Goal: Information Seeking & Learning: Learn about a topic

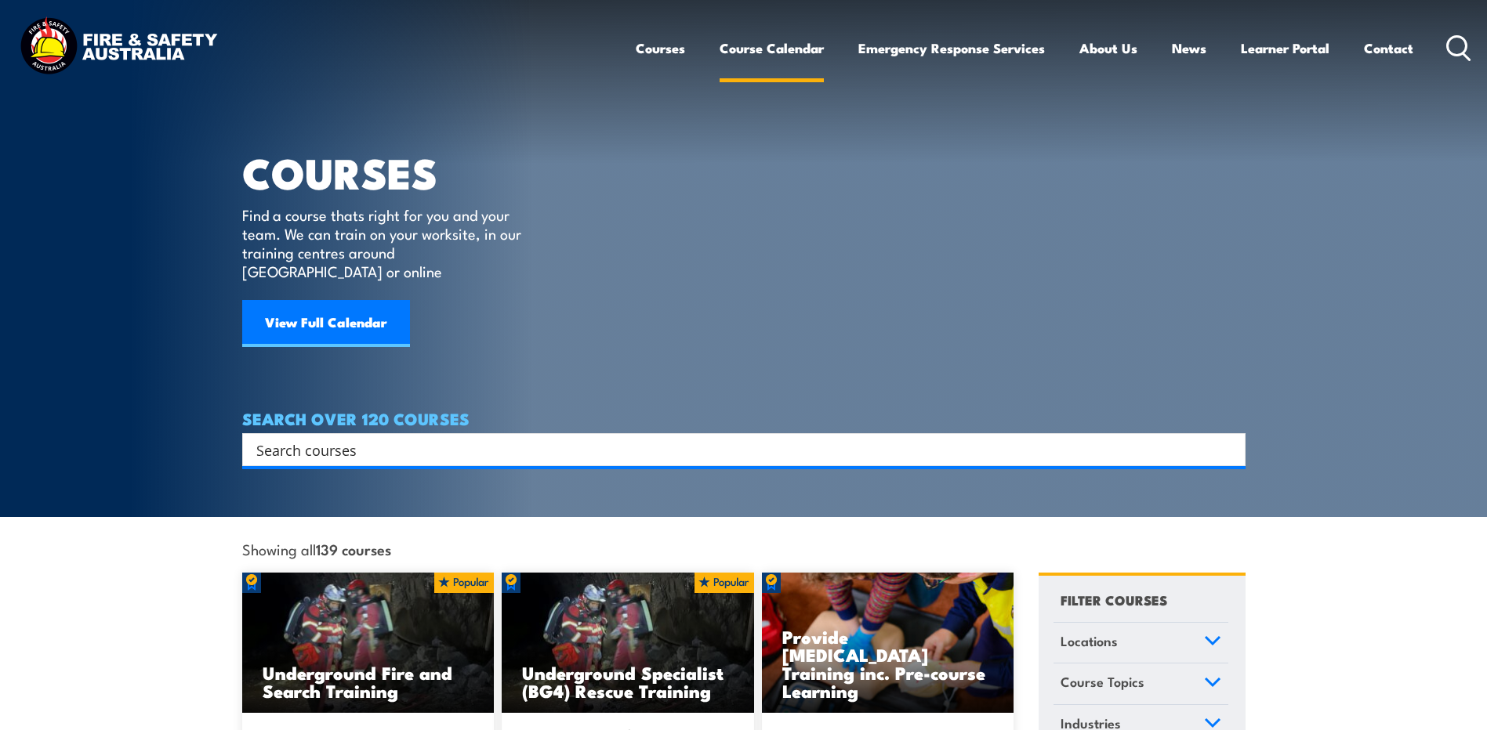
click at [770, 44] on link "Course Calendar" at bounding box center [771, 48] width 104 height 42
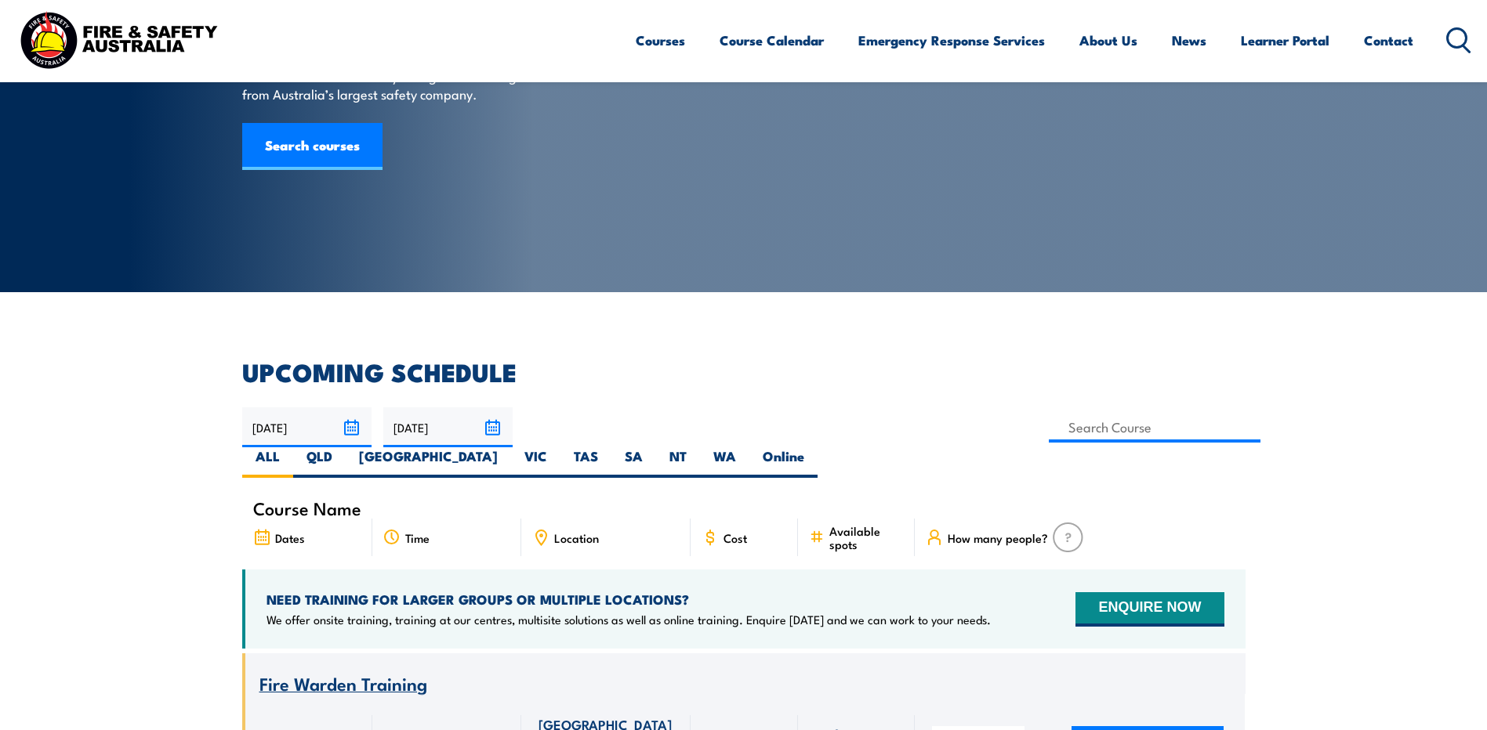
scroll to position [235, 0]
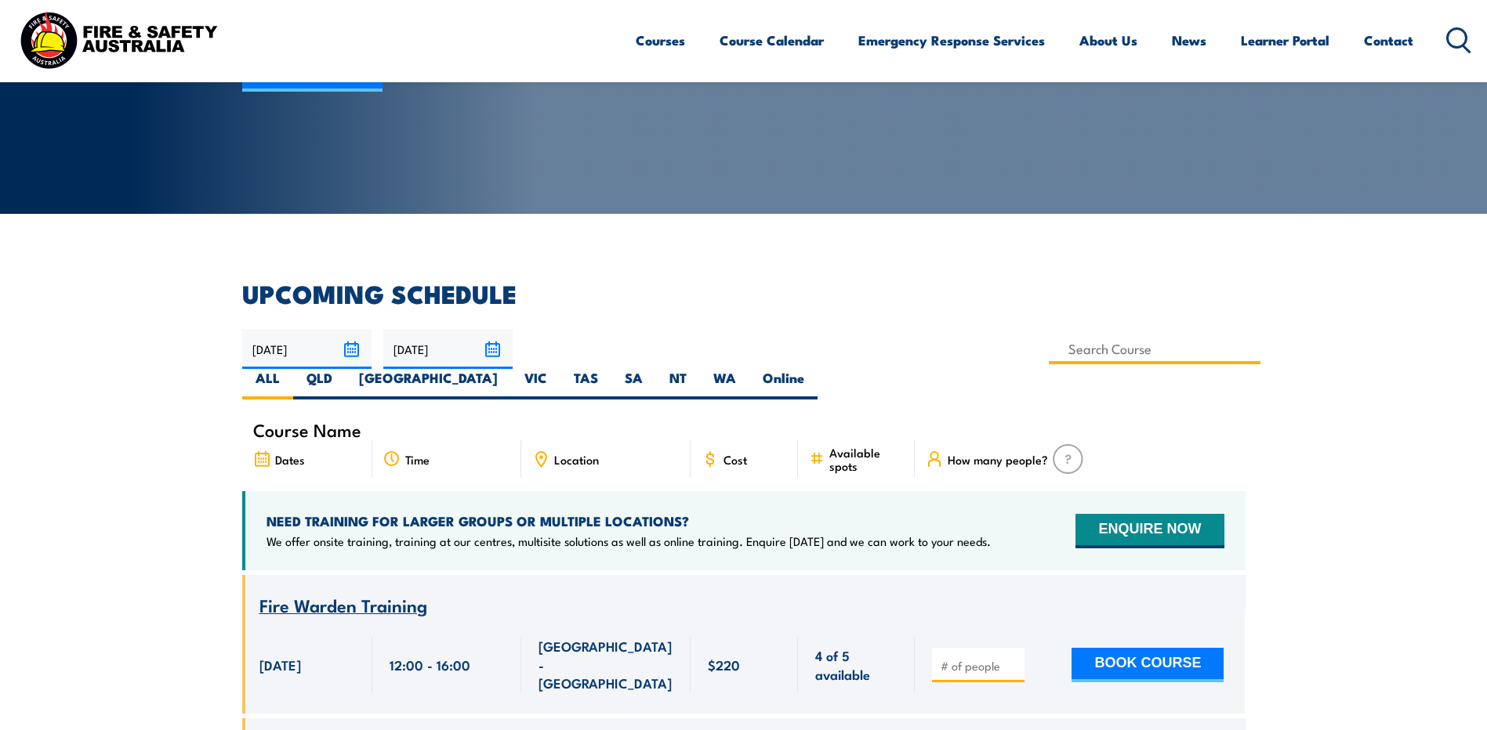
click at [1049, 346] on input at bounding box center [1155, 349] width 212 height 31
type input "Fire Safety Adviser Training"
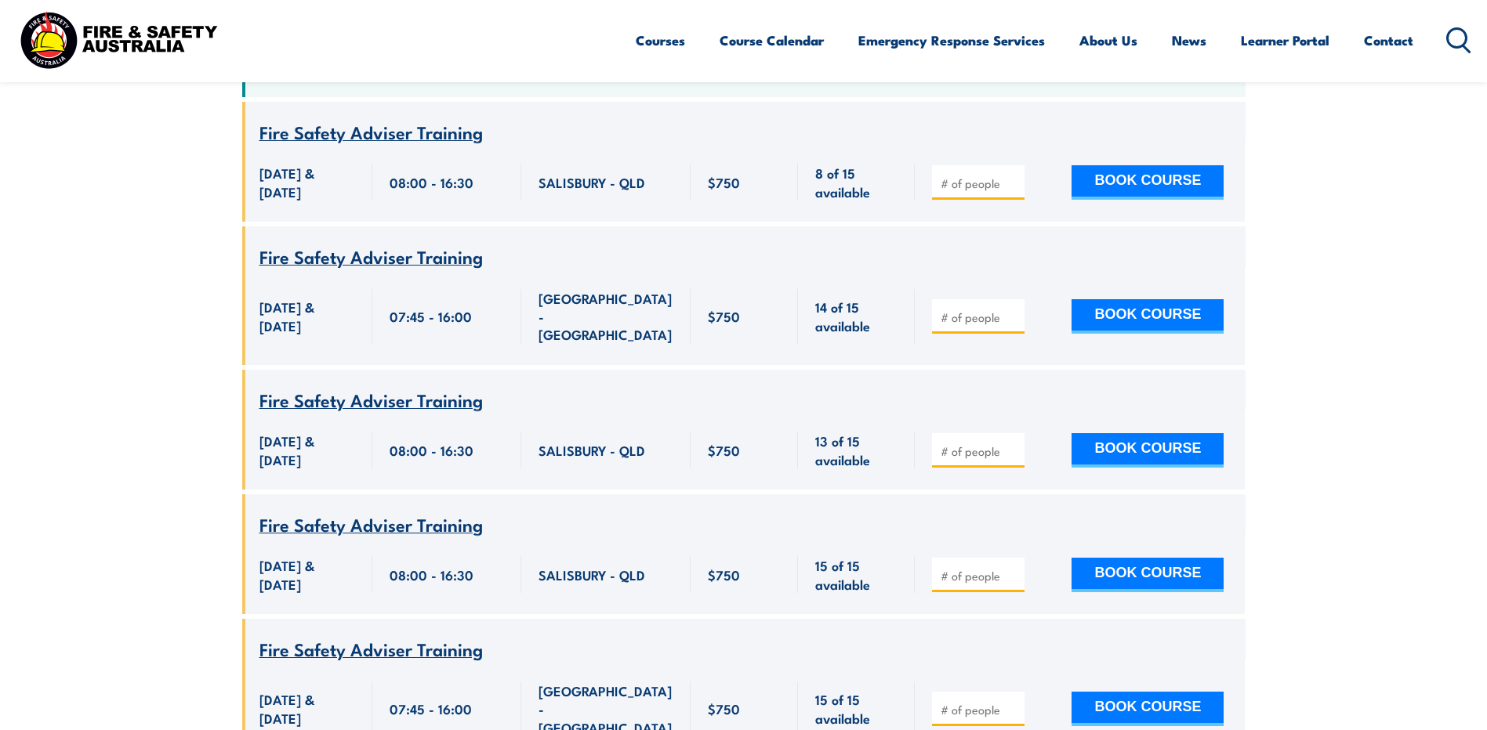
scroll to position [674, 0]
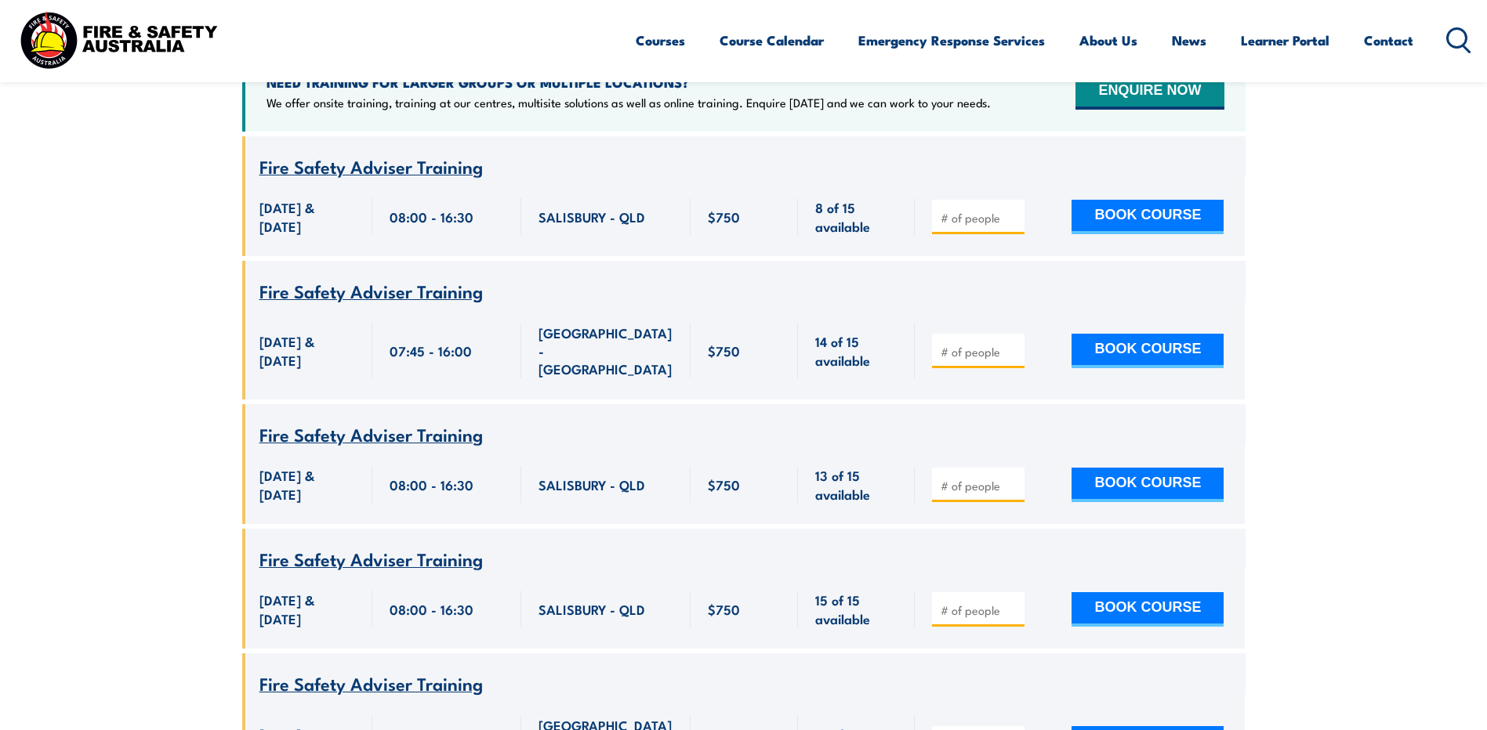
click at [366, 153] on span "Fire Safety Adviser Training" at bounding box center [370, 166] width 223 height 27
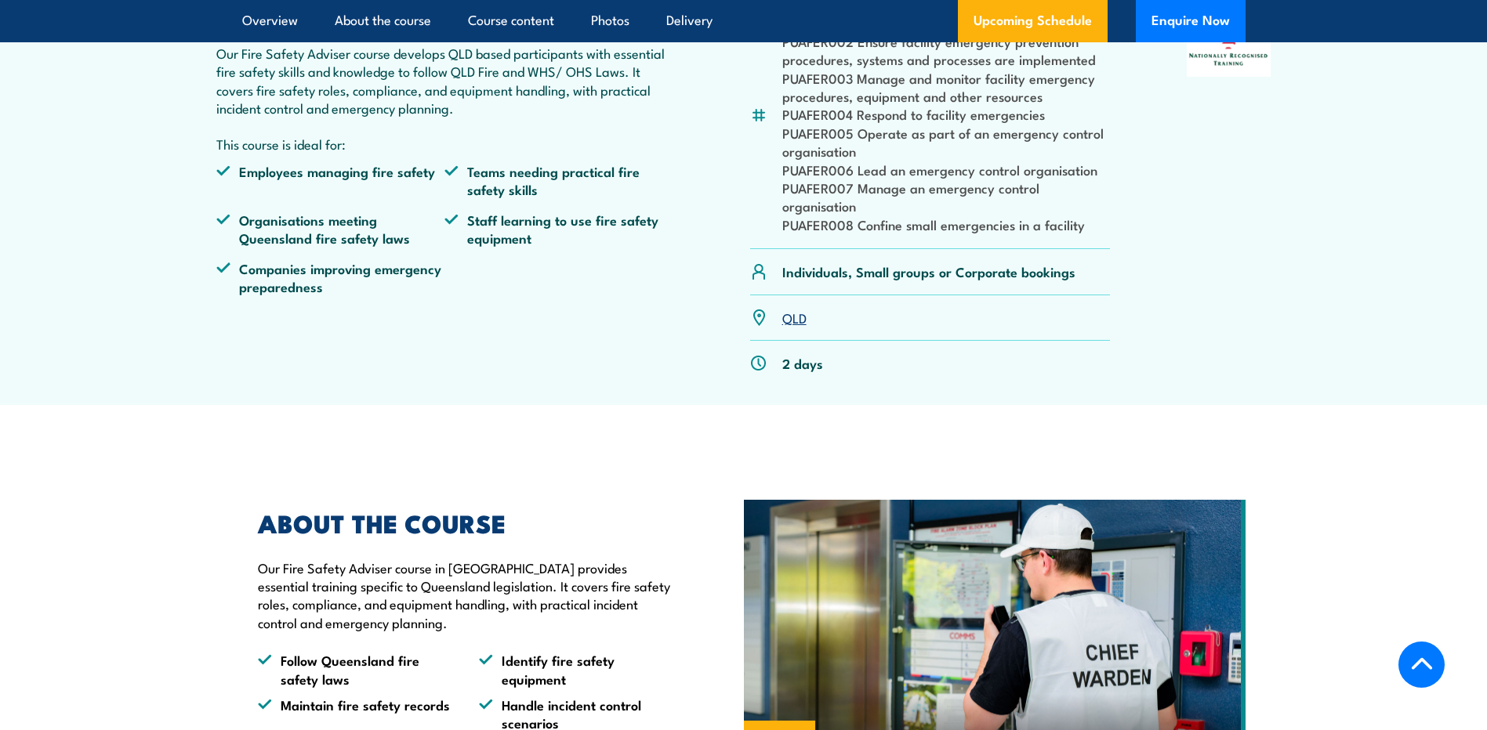
scroll to position [235, 0]
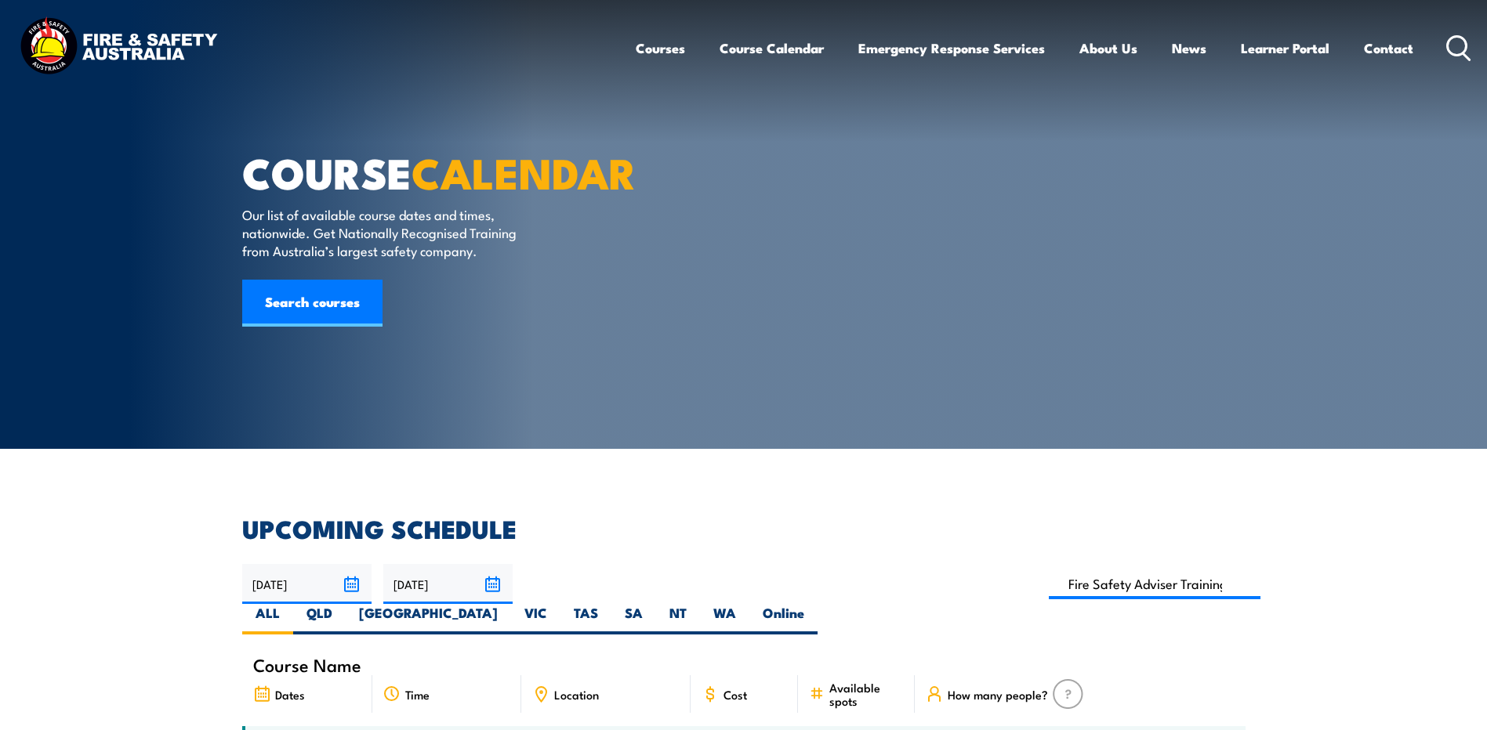
click at [1458, 52] on icon at bounding box center [1458, 48] width 25 height 26
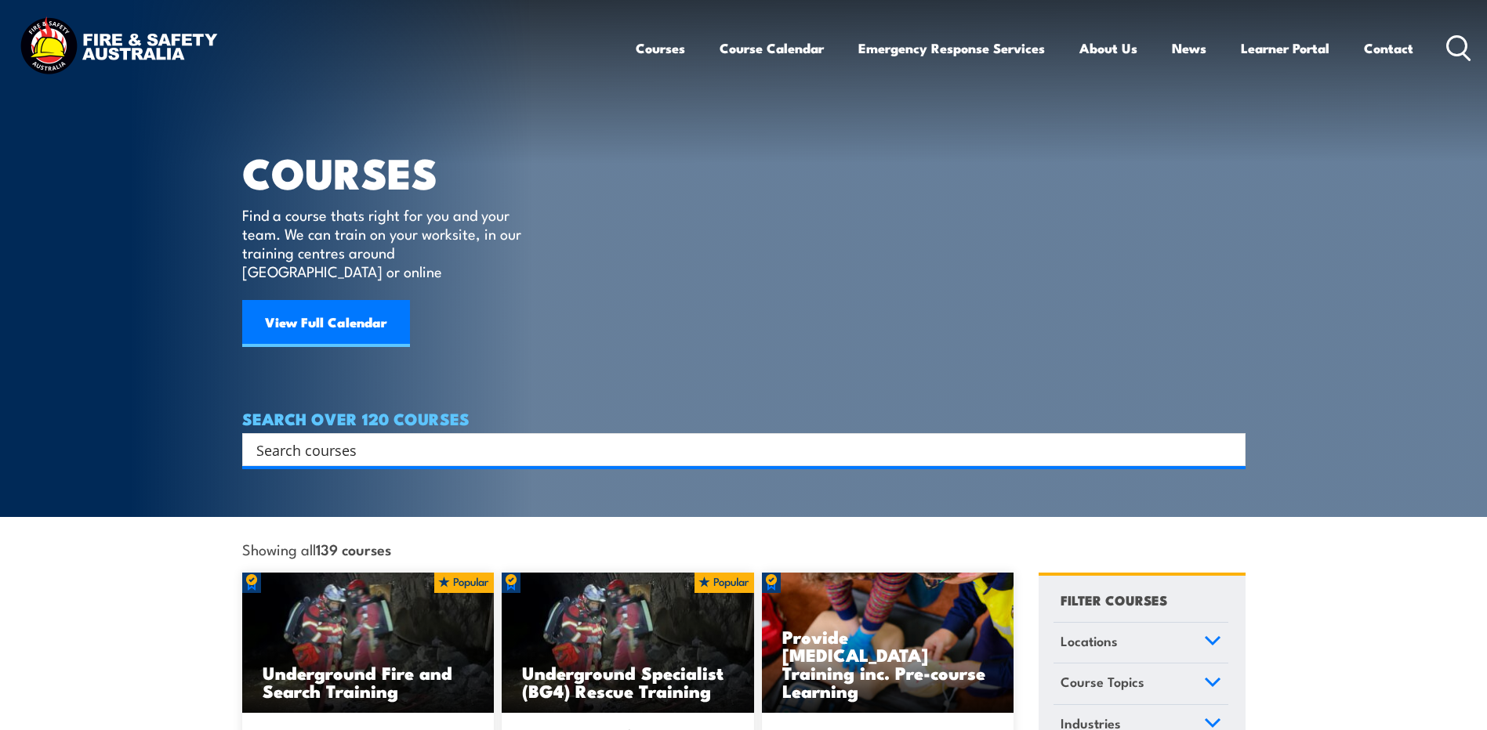
click at [775, 433] on div "Search" at bounding box center [743, 449] width 1003 height 33
click at [778, 438] on input "Search input" at bounding box center [733, 450] width 955 height 24
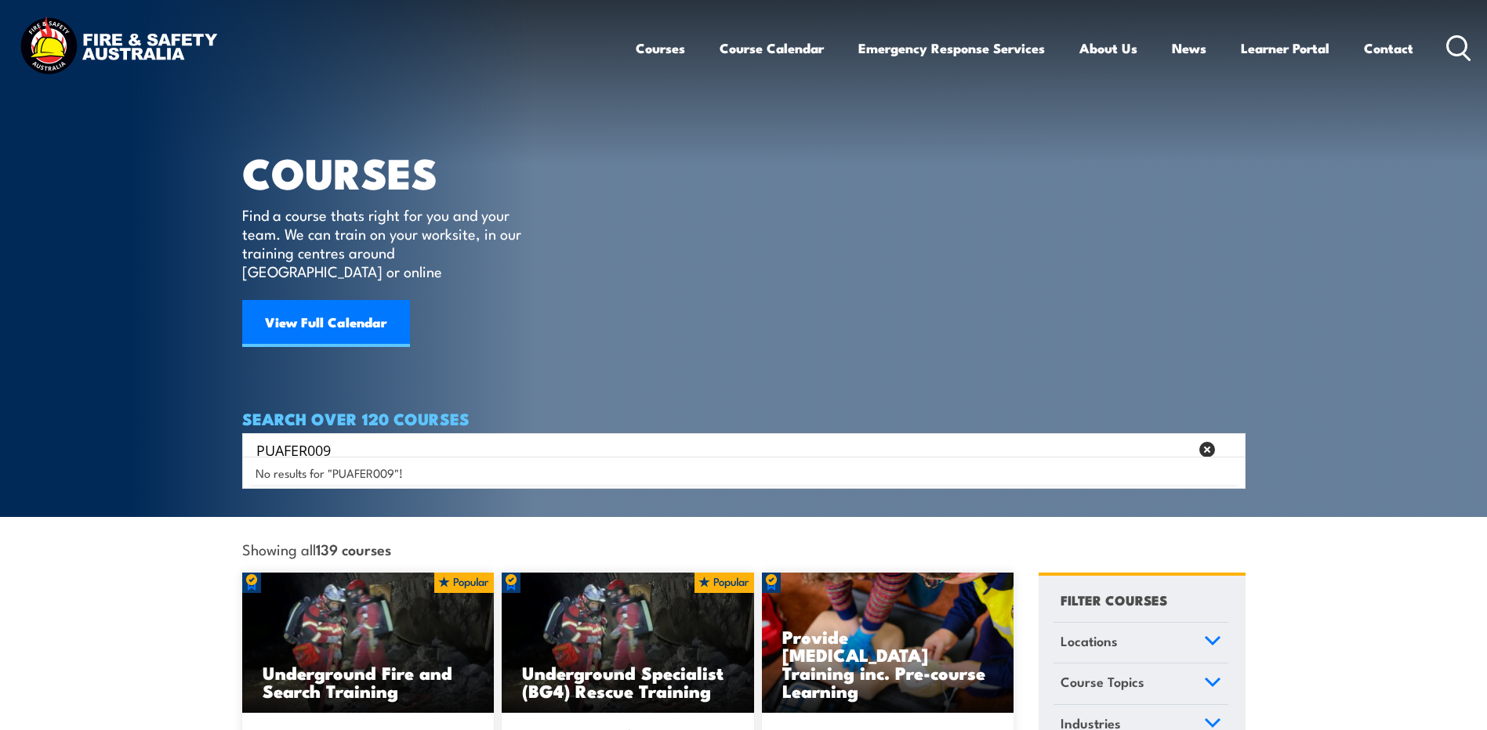
type input "PUAFER009"
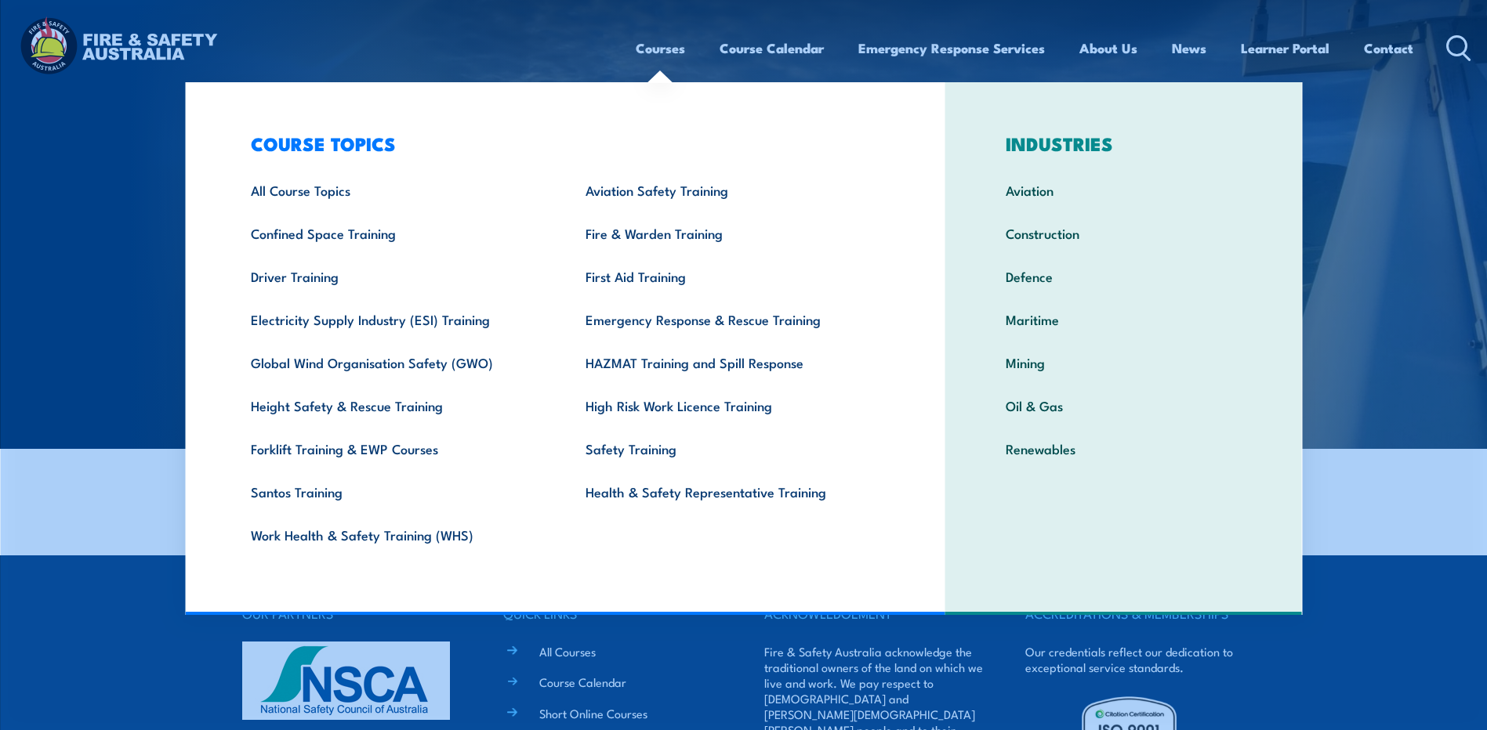
click at [647, 52] on link "Courses" at bounding box center [660, 48] width 49 height 42
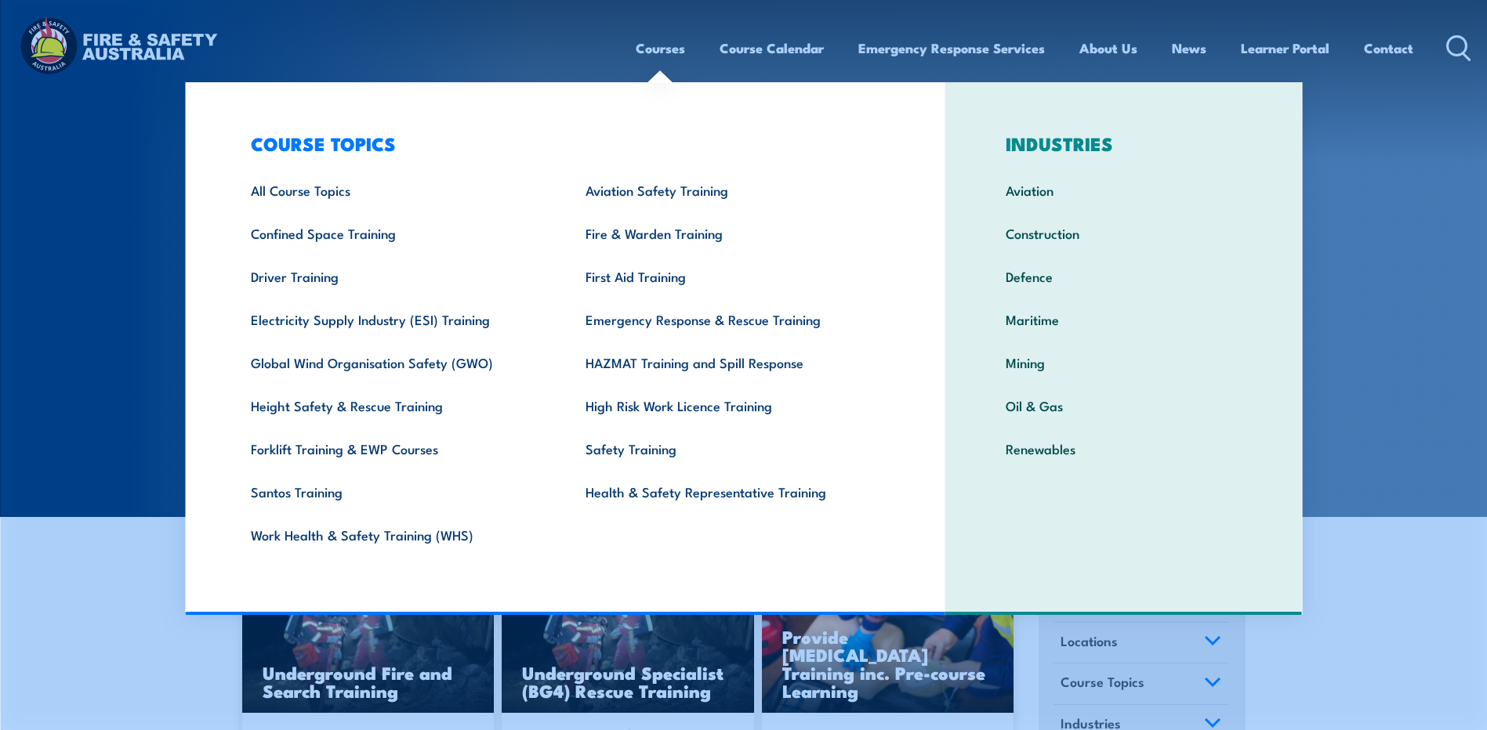
click at [668, 51] on link "Courses" at bounding box center [660, 48] width 49 height 42
click at [663, 53] on link "Courses" at bounding box center [660, 48] width 49 height 42
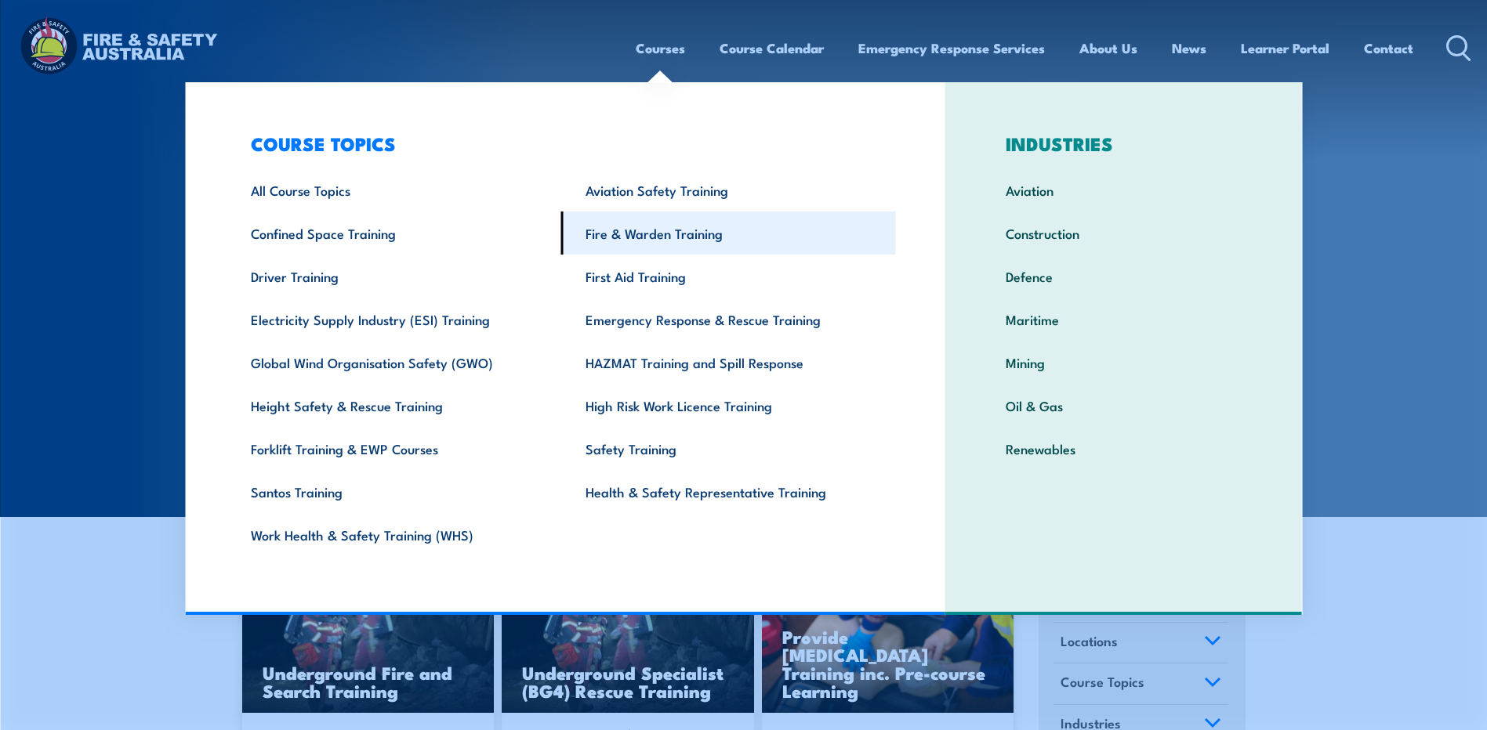
click at [665, 237] on link "Fire & Warden Training" at bounding box center [728, 233] width 335 height 43
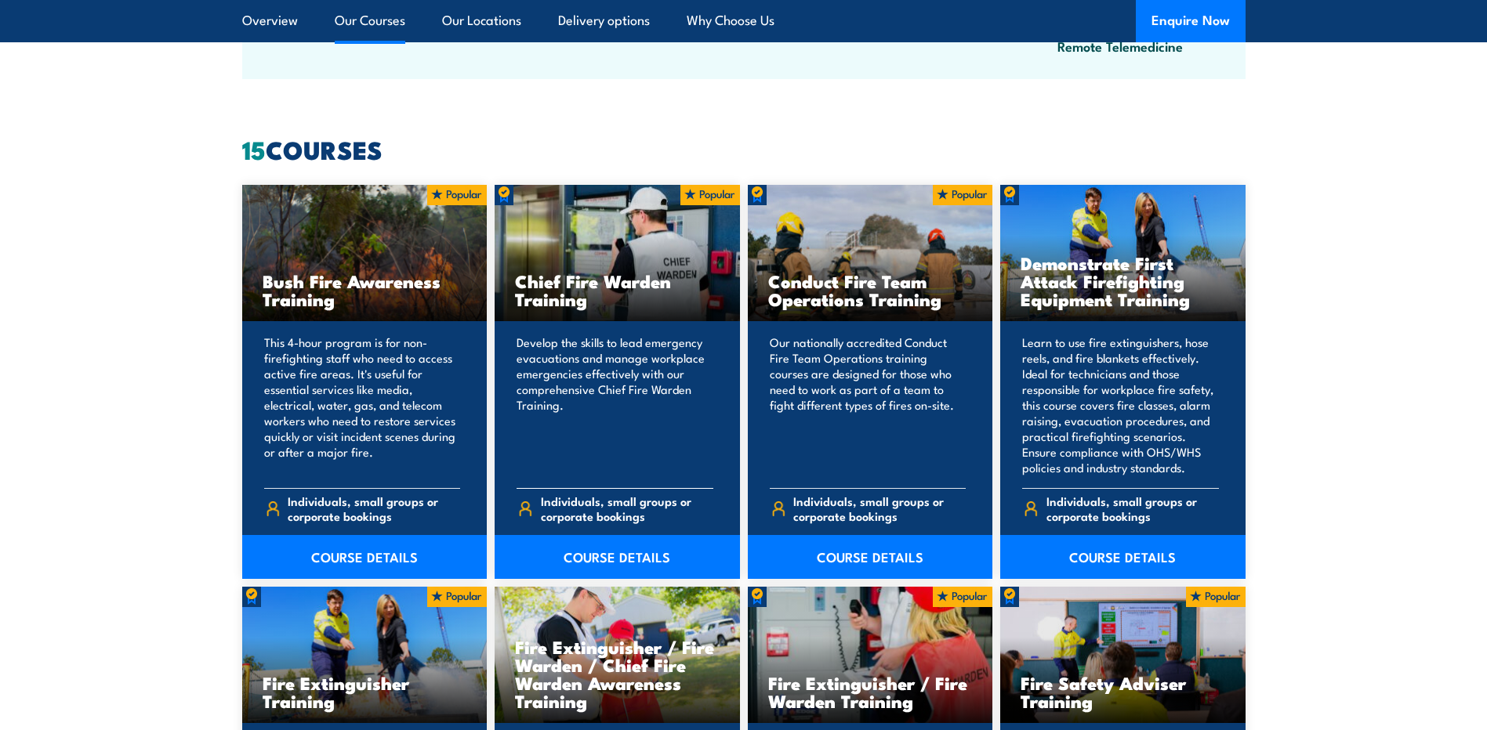
scroll to position [1176, 0]
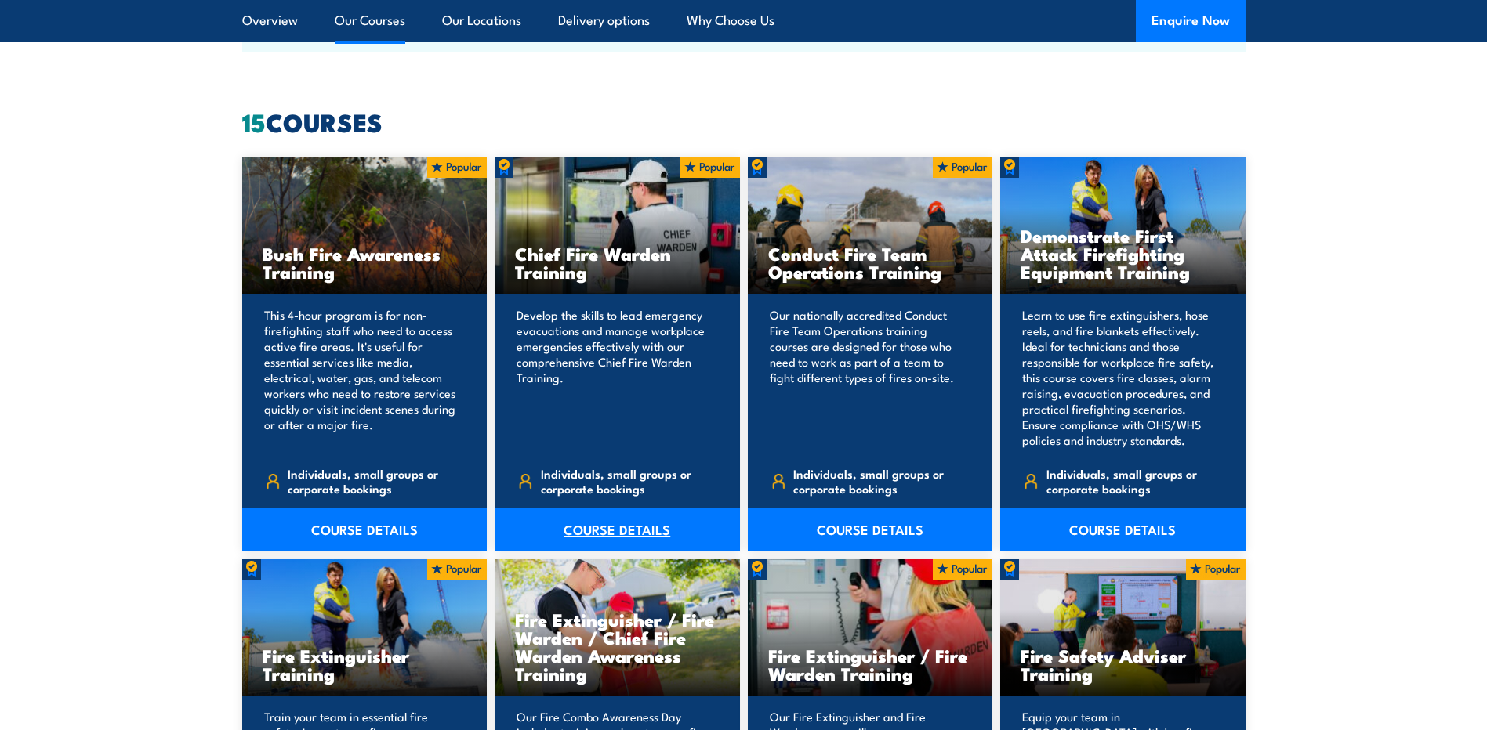
click at [599, 534] on link "COURSE DETAILS" at bounding box center [617, 530] width 245 height 44
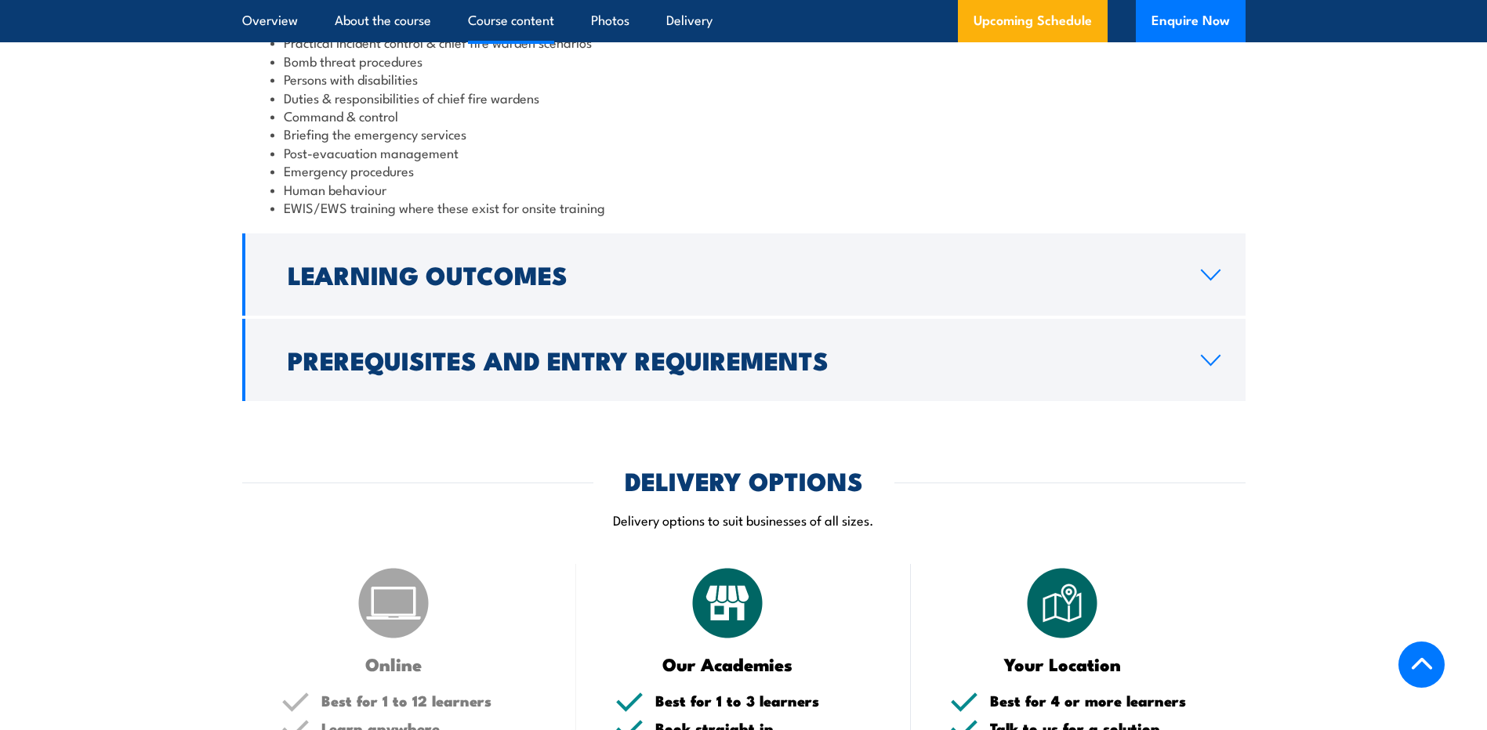
scroll to position [1724, 0]
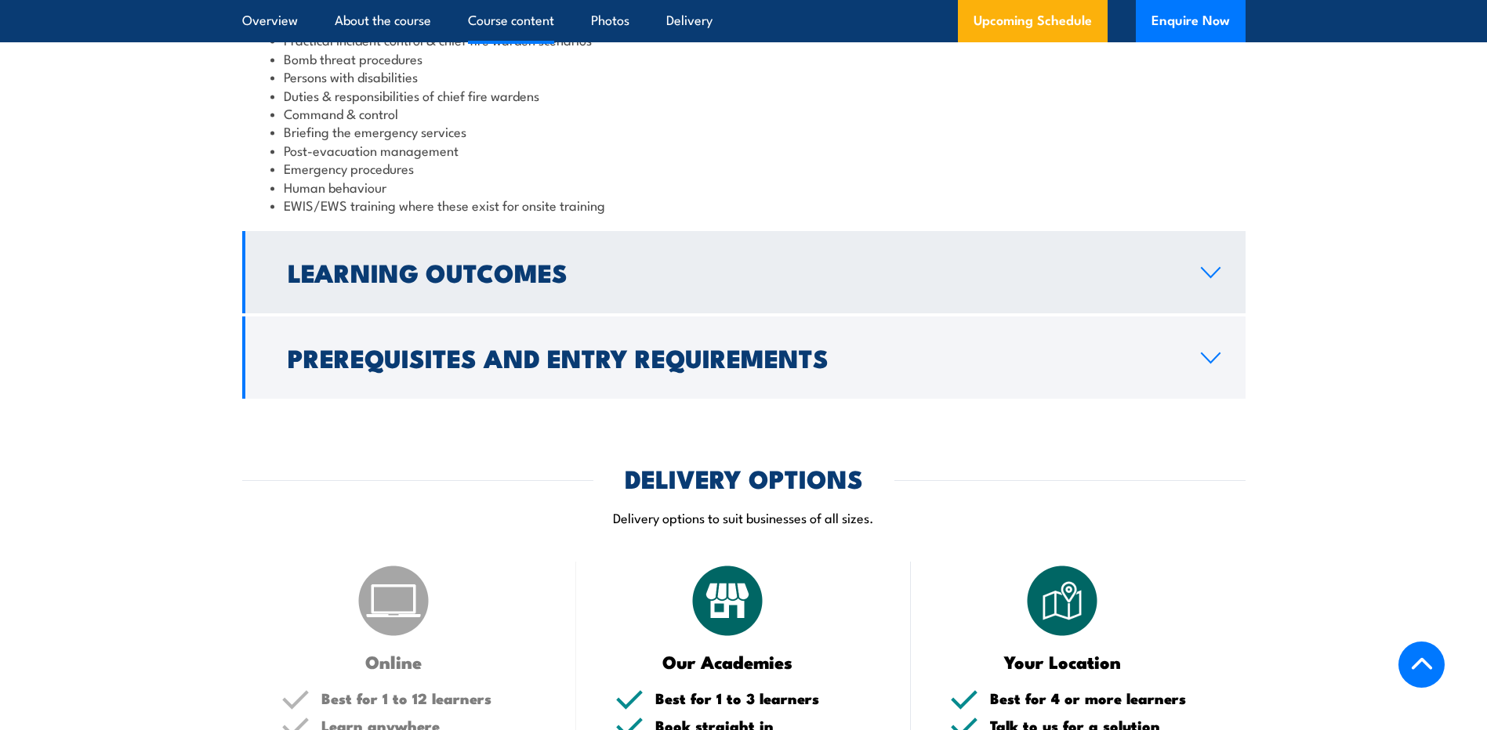
click at [1197, 288] on link "Learning Outcomes" at bounding box center [743, 272] width 1003 height 82
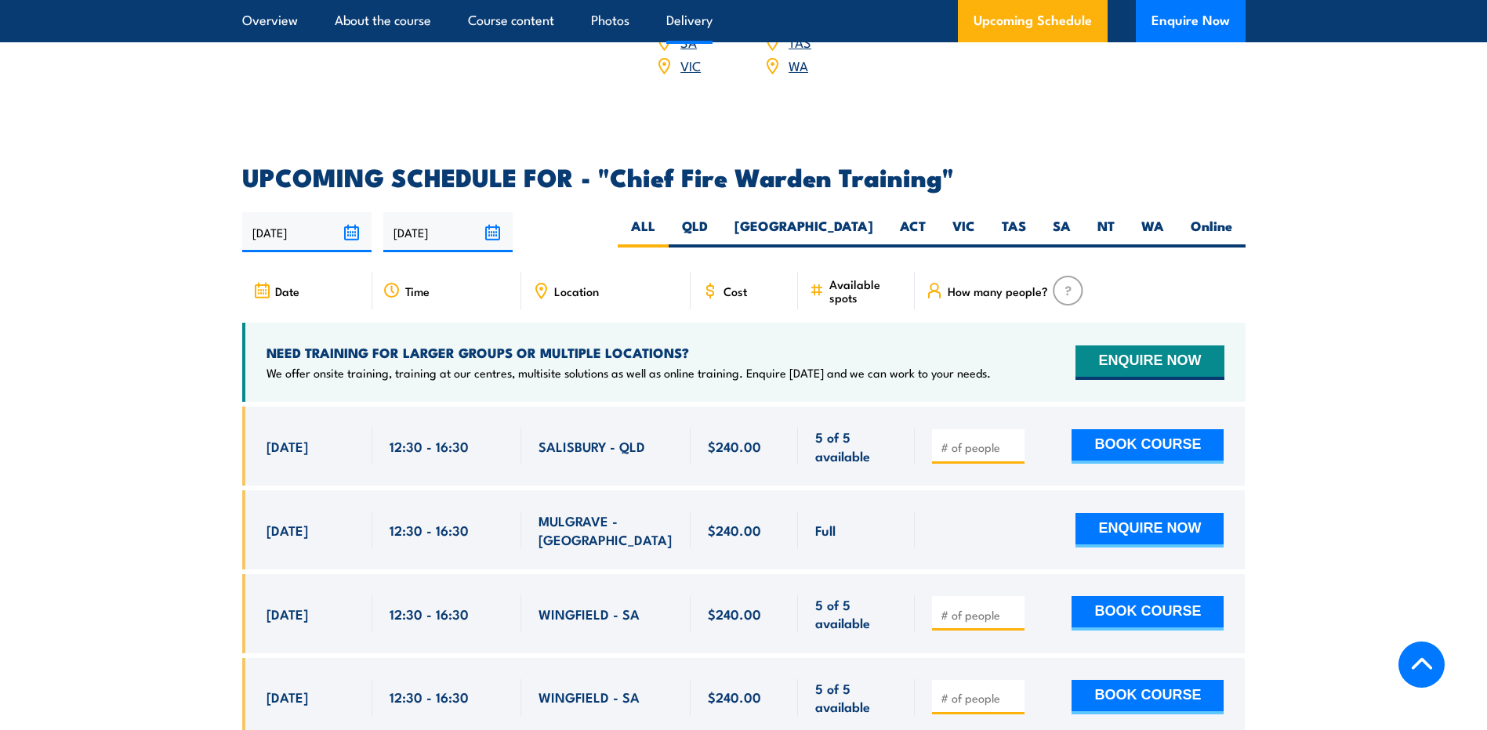
scroll to position [2426, 0]
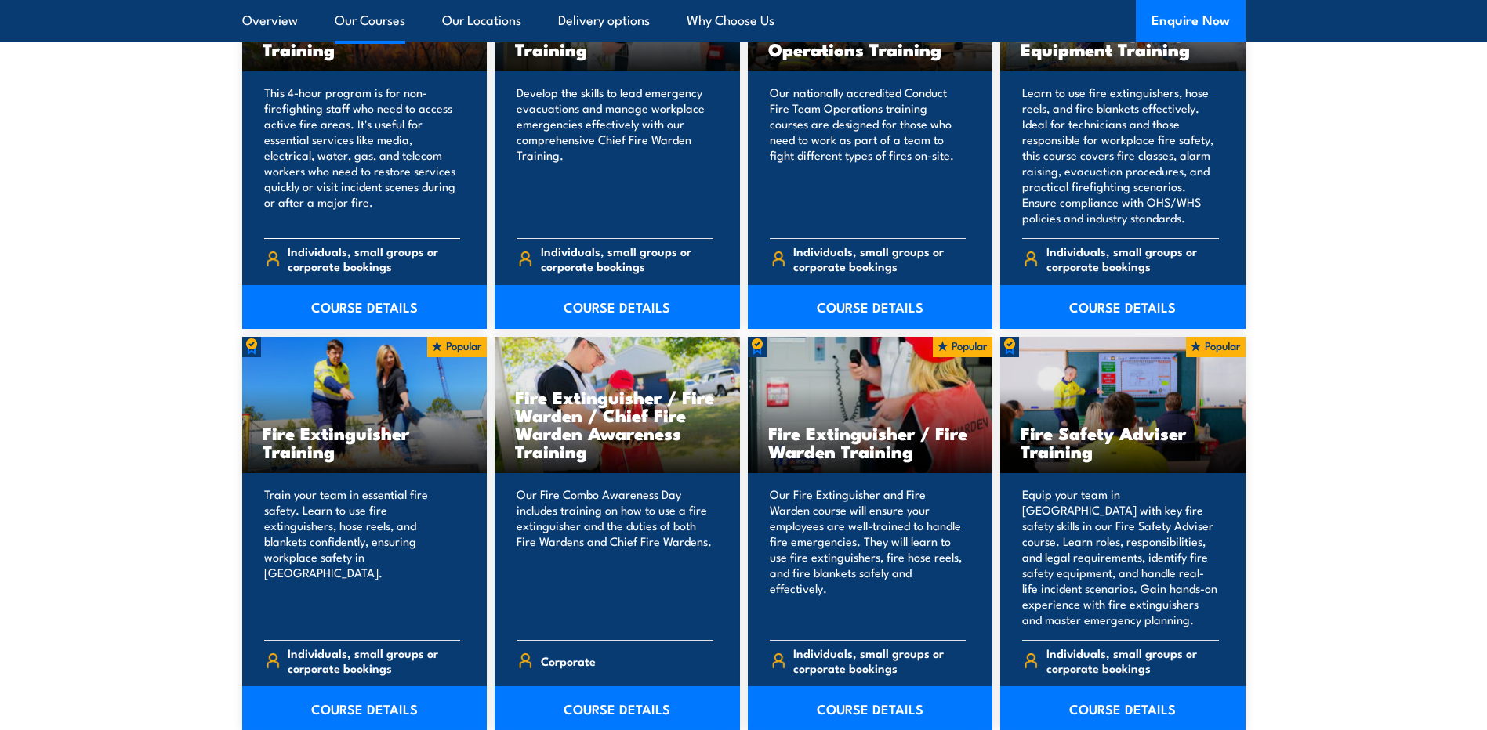
scroll to position [1411, 0]
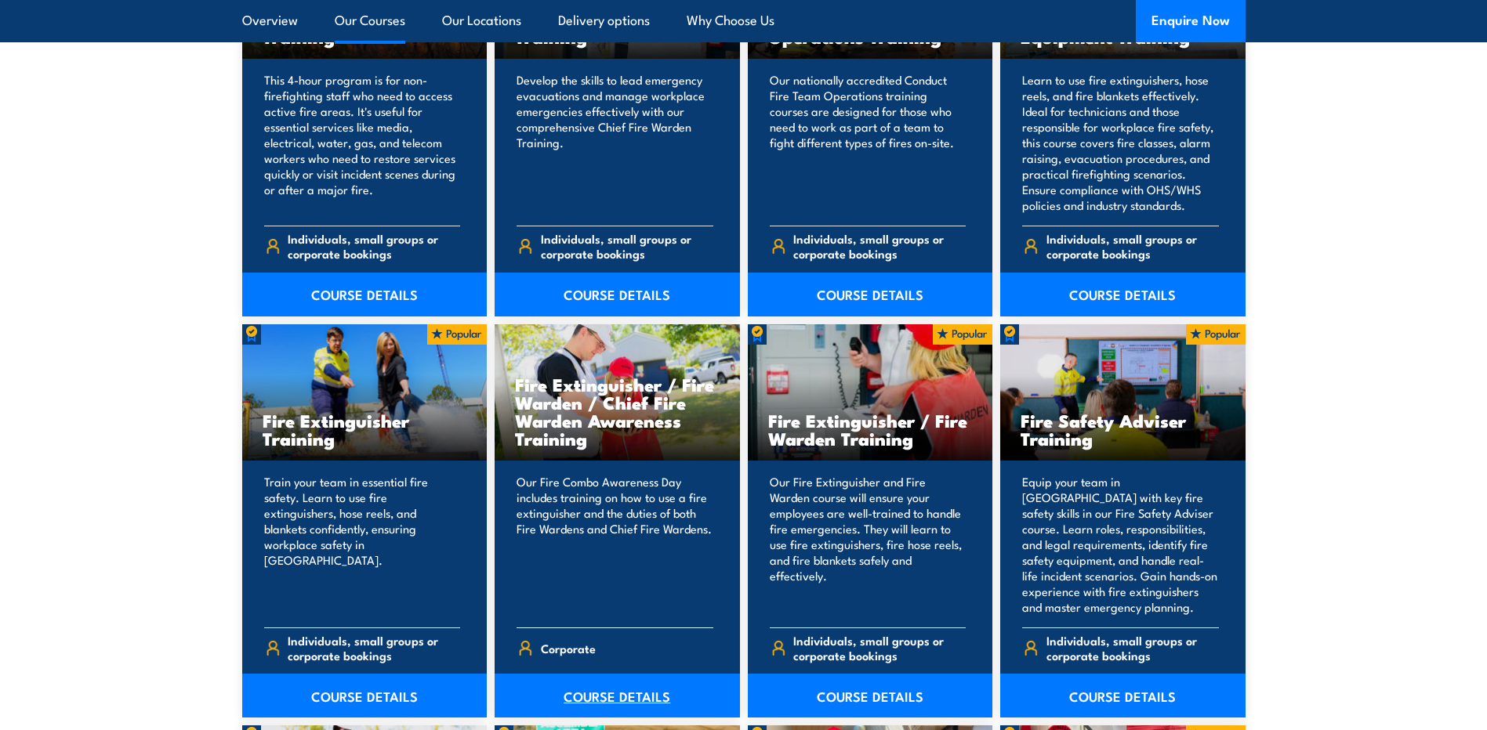
click at [650, 691] on link "COURSE DETAILS" at bounding box center [617, 696] width 245 height 44
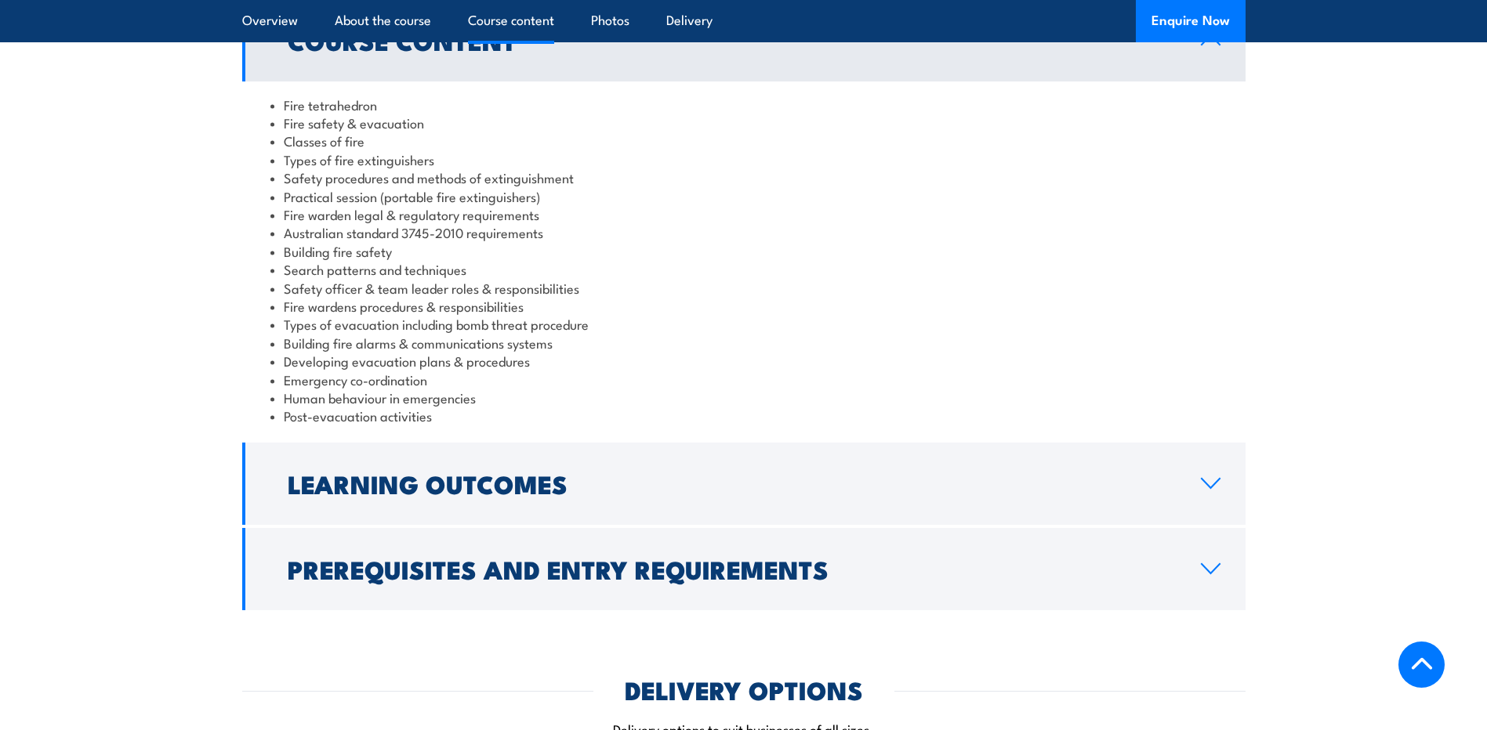
scroll to position [1411, 0]
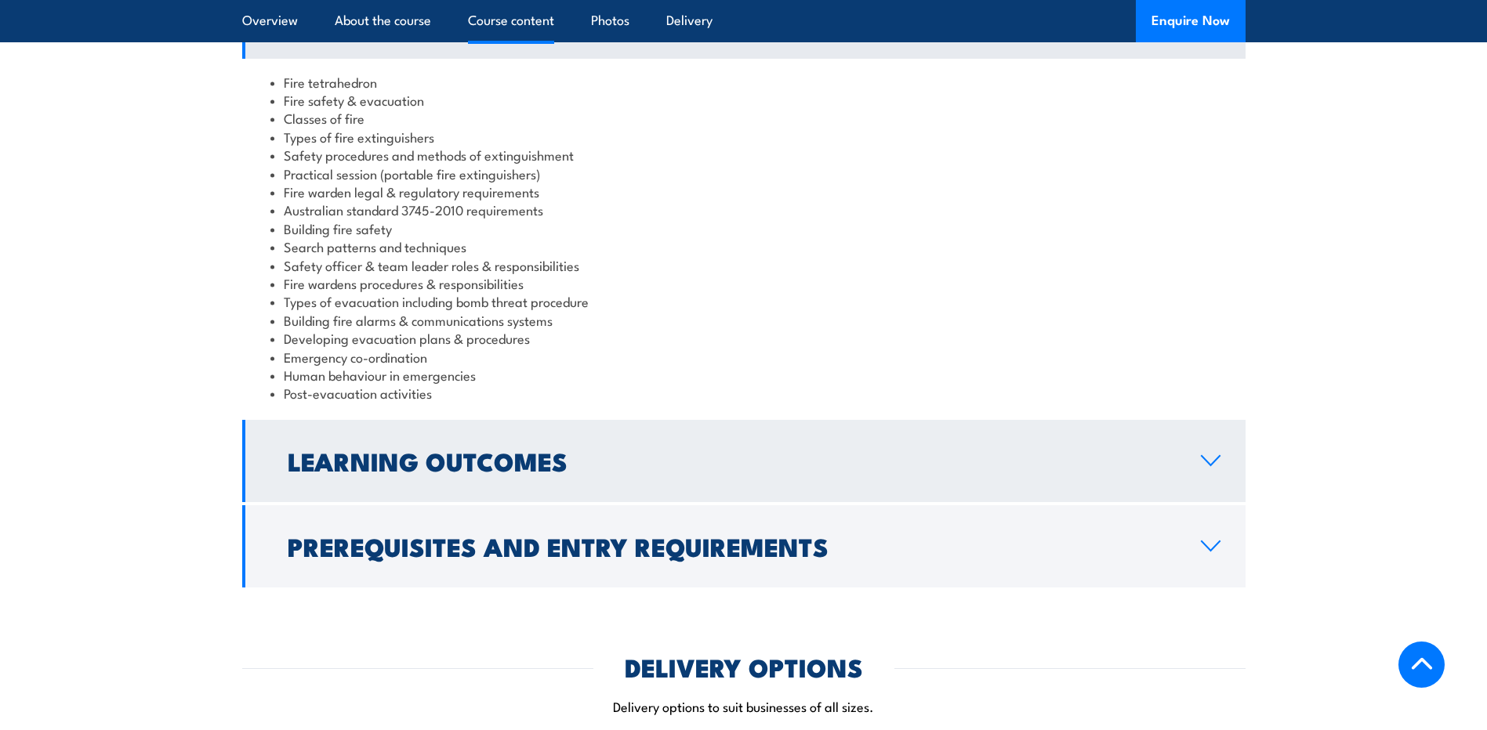
click at [1205, 456] on icon at bounding box center [1210, 460] width 18 height 9
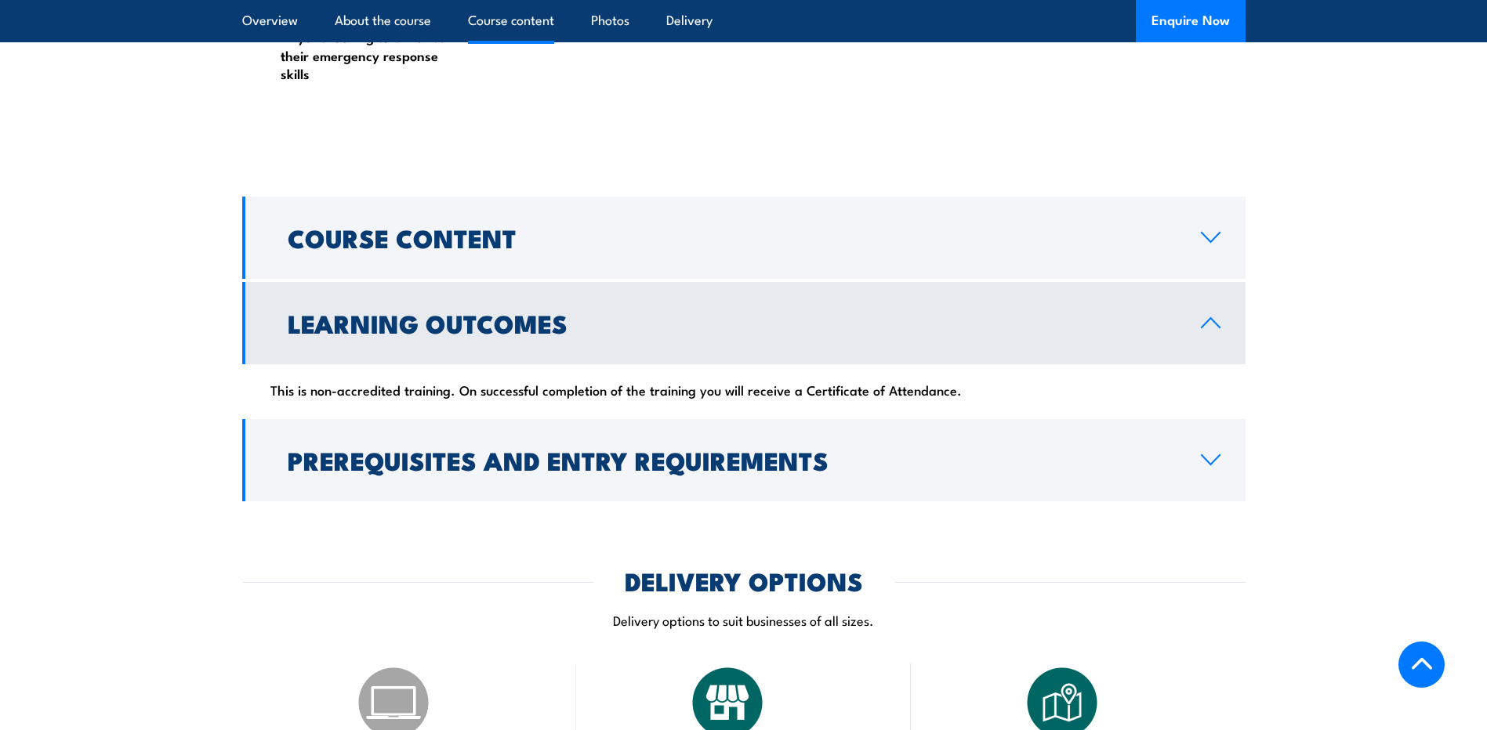
scroll to position [1176, 0]
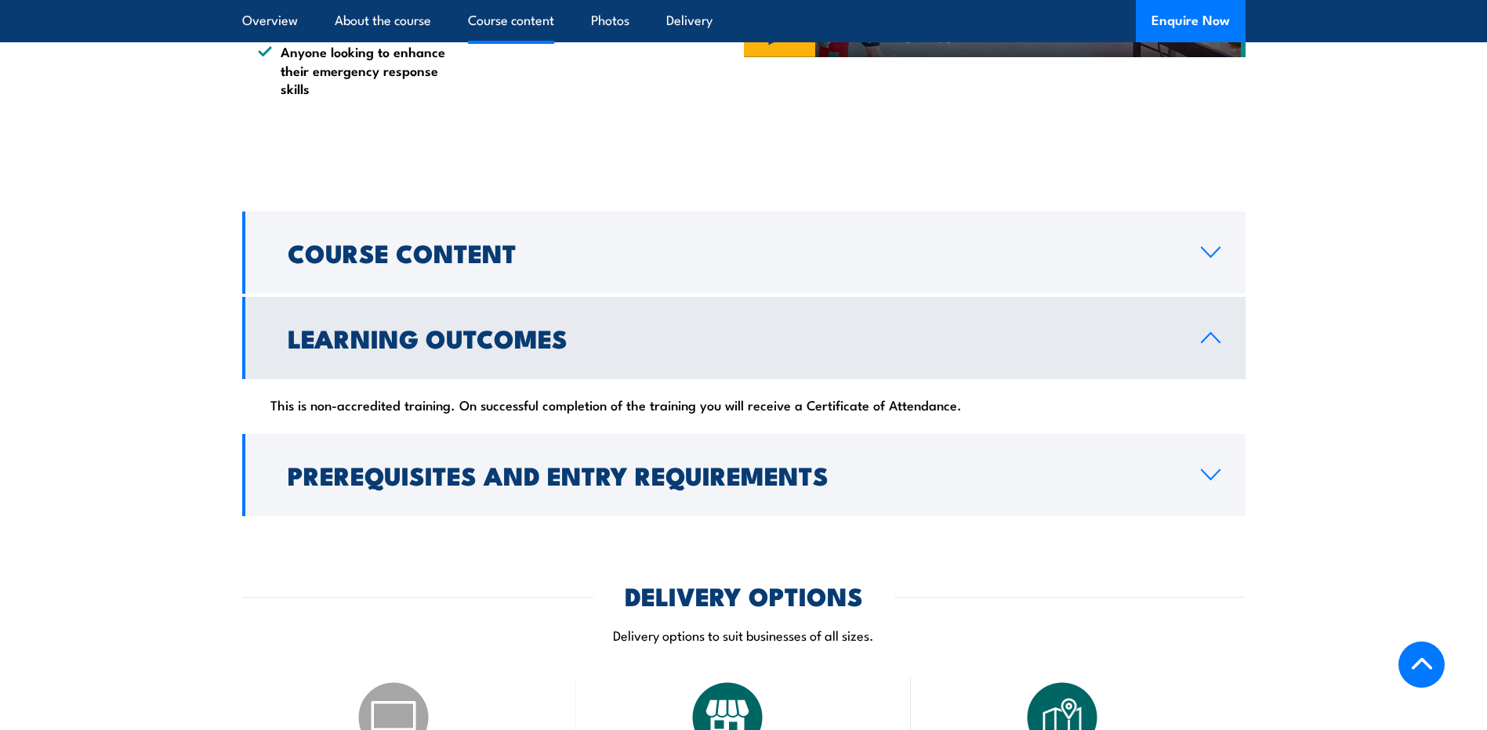
click at [1220, 332] on icon at bounding box center [1210, 338] width 21 height 13
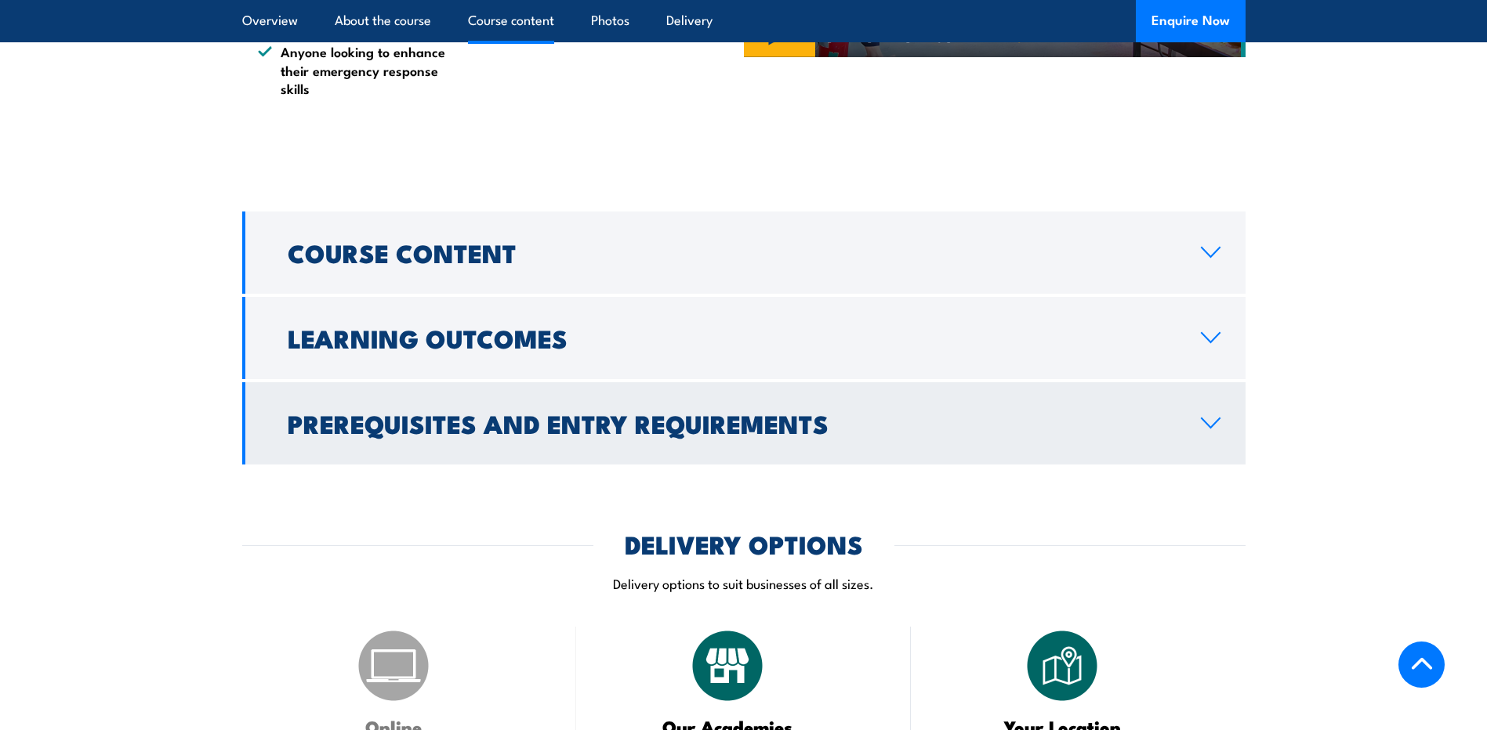
click at [1208, 417] on icon at bounding box center [1210, 423] width 21 height 13
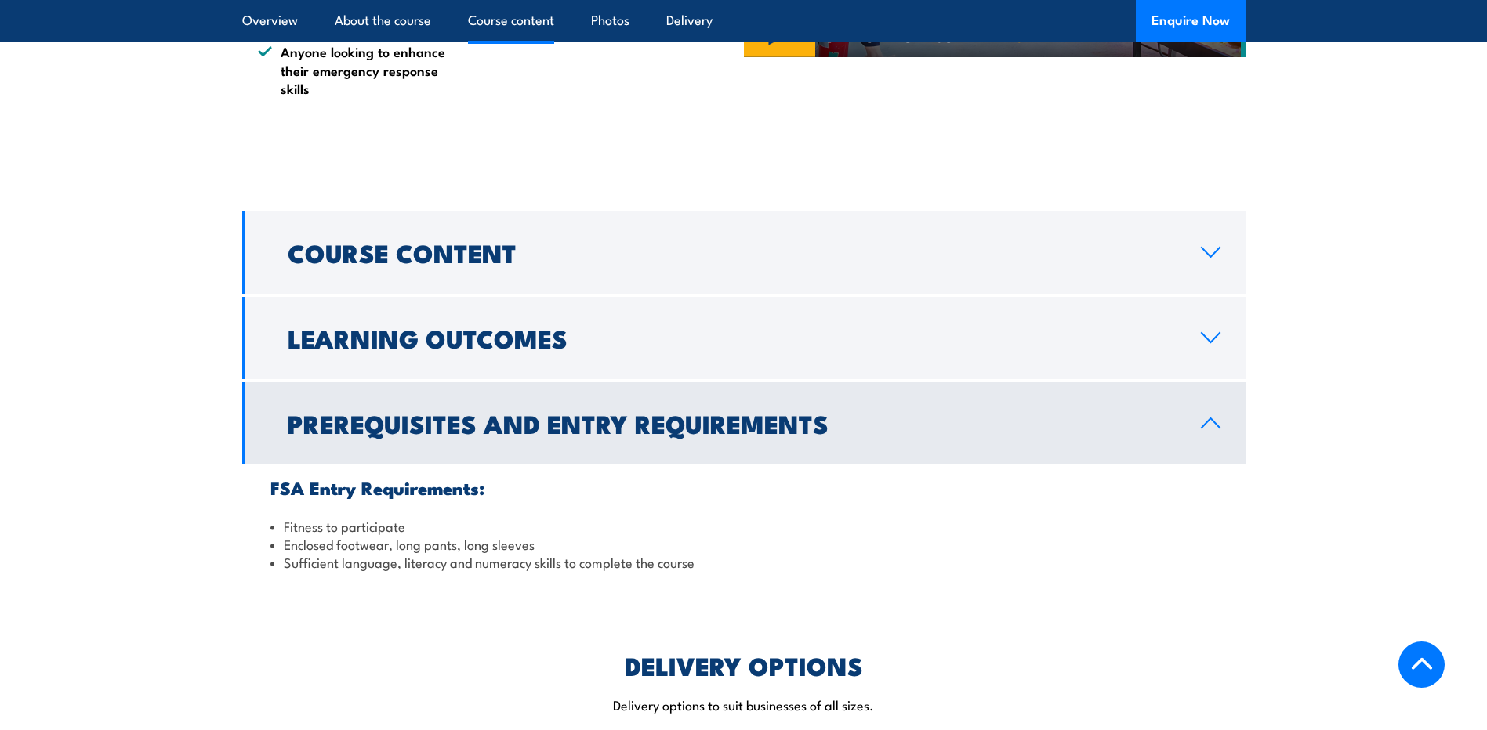
click at [1208, 419] on icon at bounding box center [1210, 423] width 18 height 9
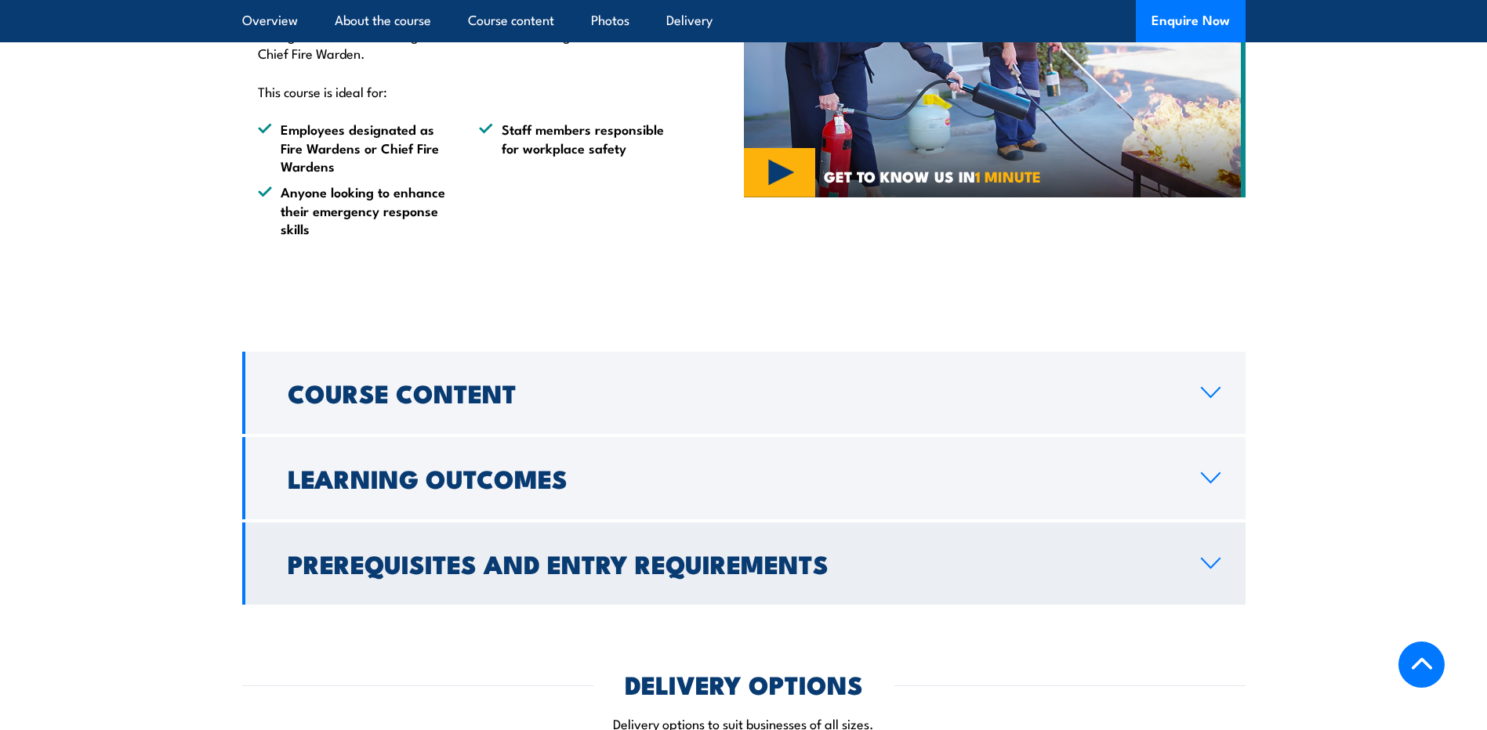
scroll to position [1019, 0]
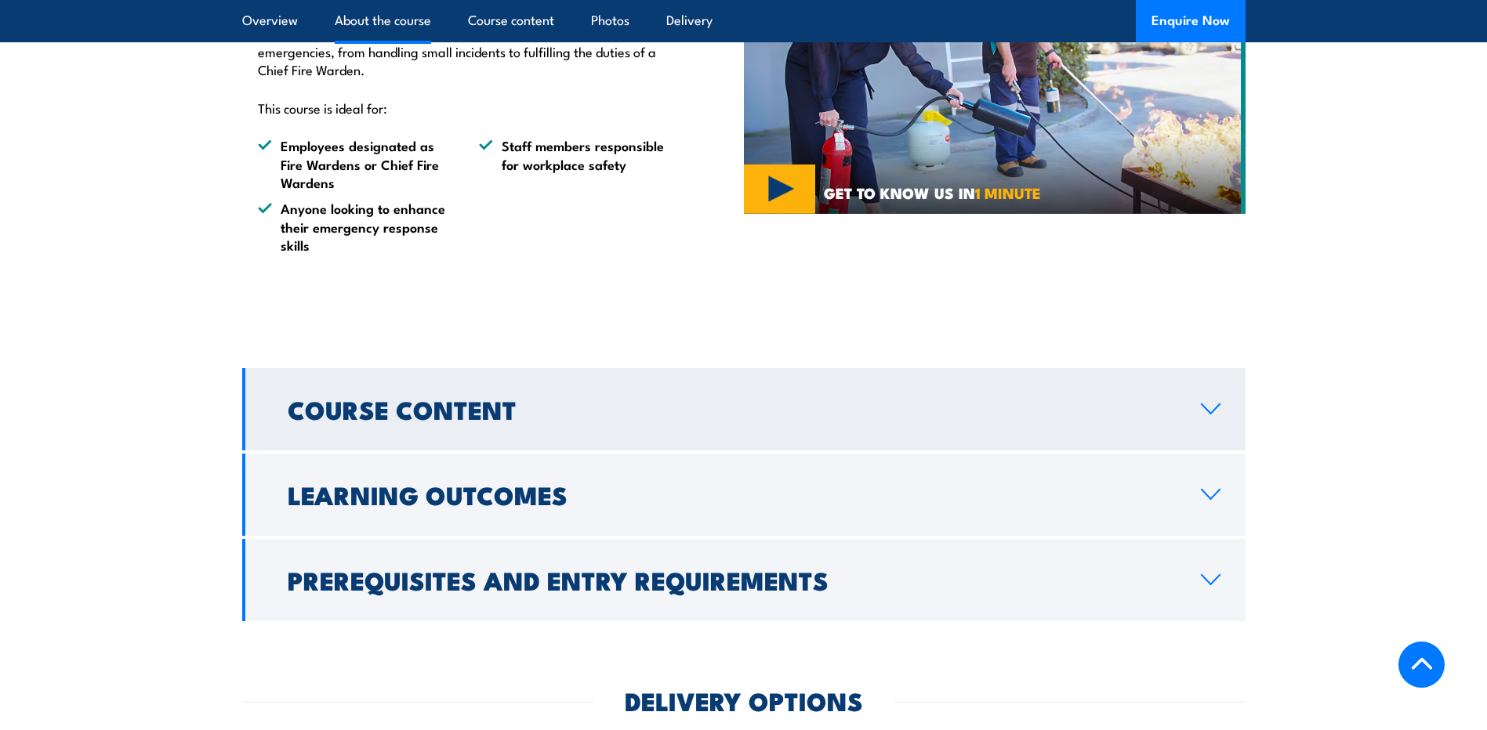
click at [1110, 398] on h2 "Course Content" at bounding box center [732, 409] width 888 height 22
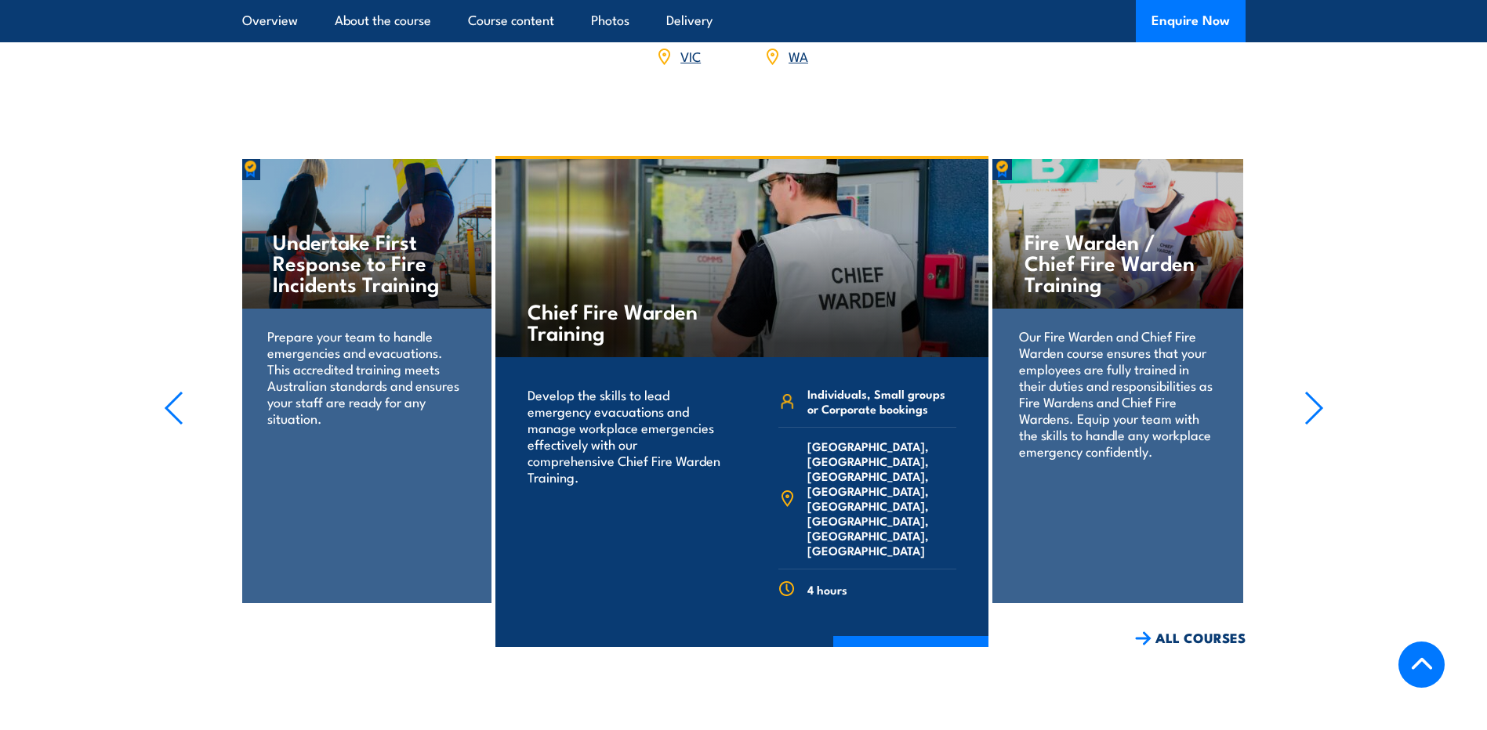
scroll to position [2586, 0]
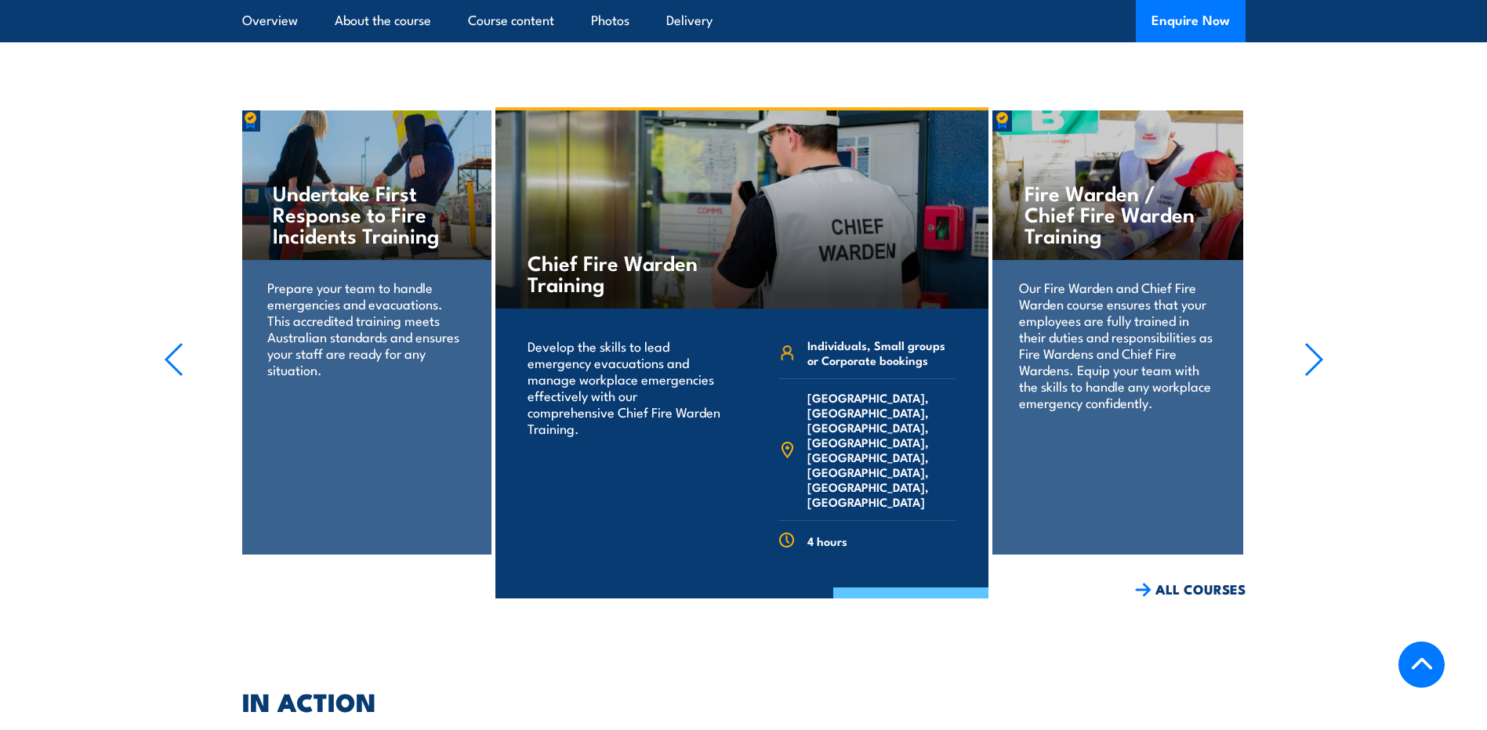
click at [919, 588] on link "COURSE DETAILS" at bounding box center [910, 608] width 155 height 41
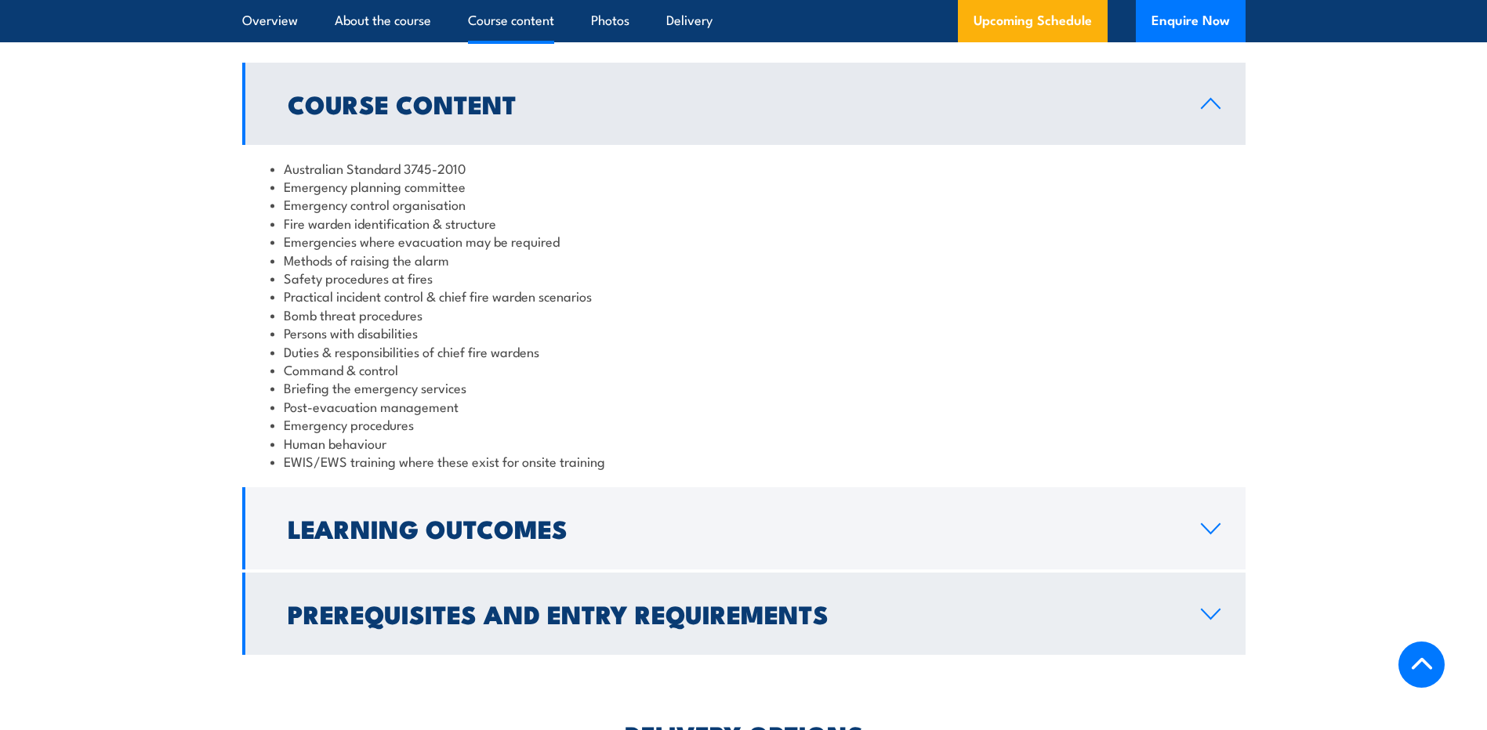
scroll to position [1489, 0]
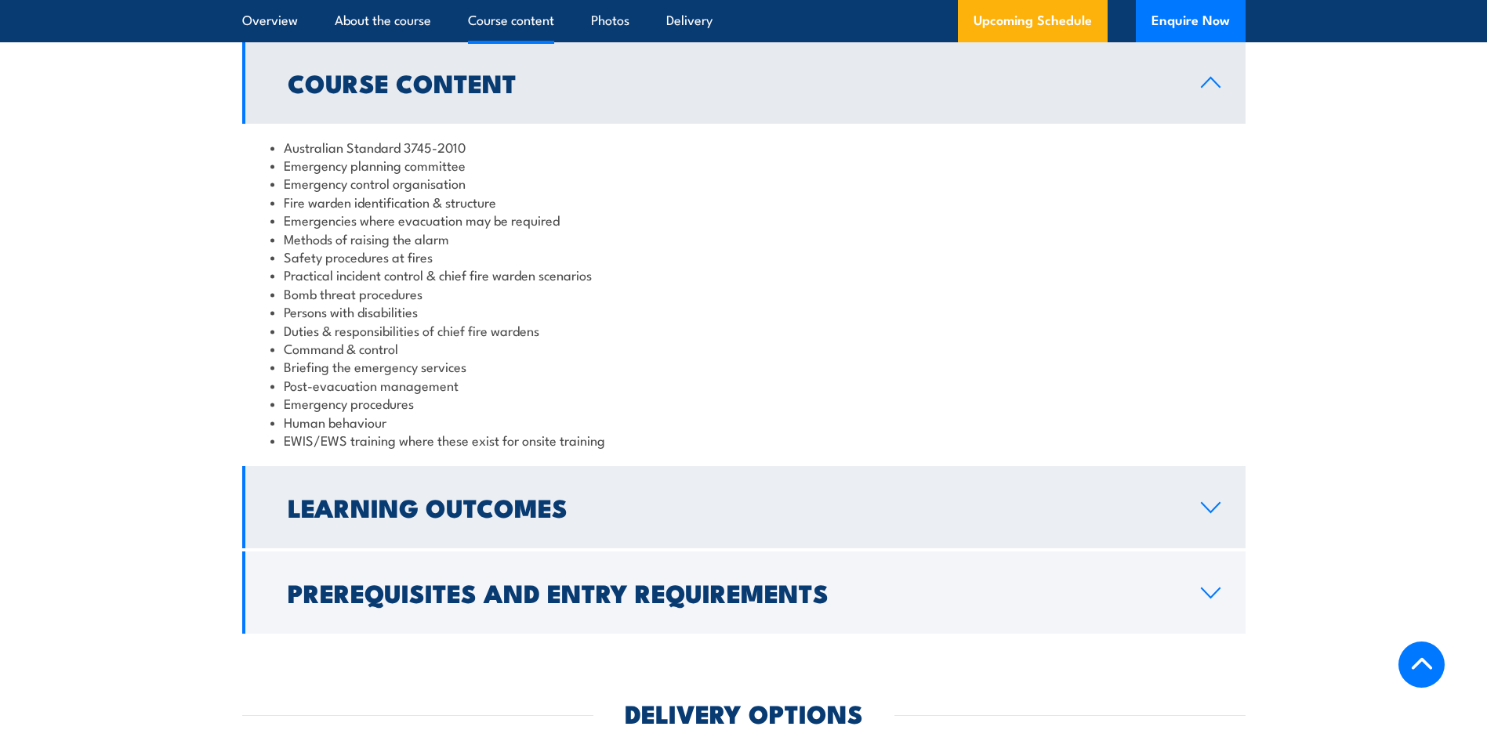
click at [1210, 499] on link "Learning Outcomes" at bounding box center [743, 507] width 1003 height 82
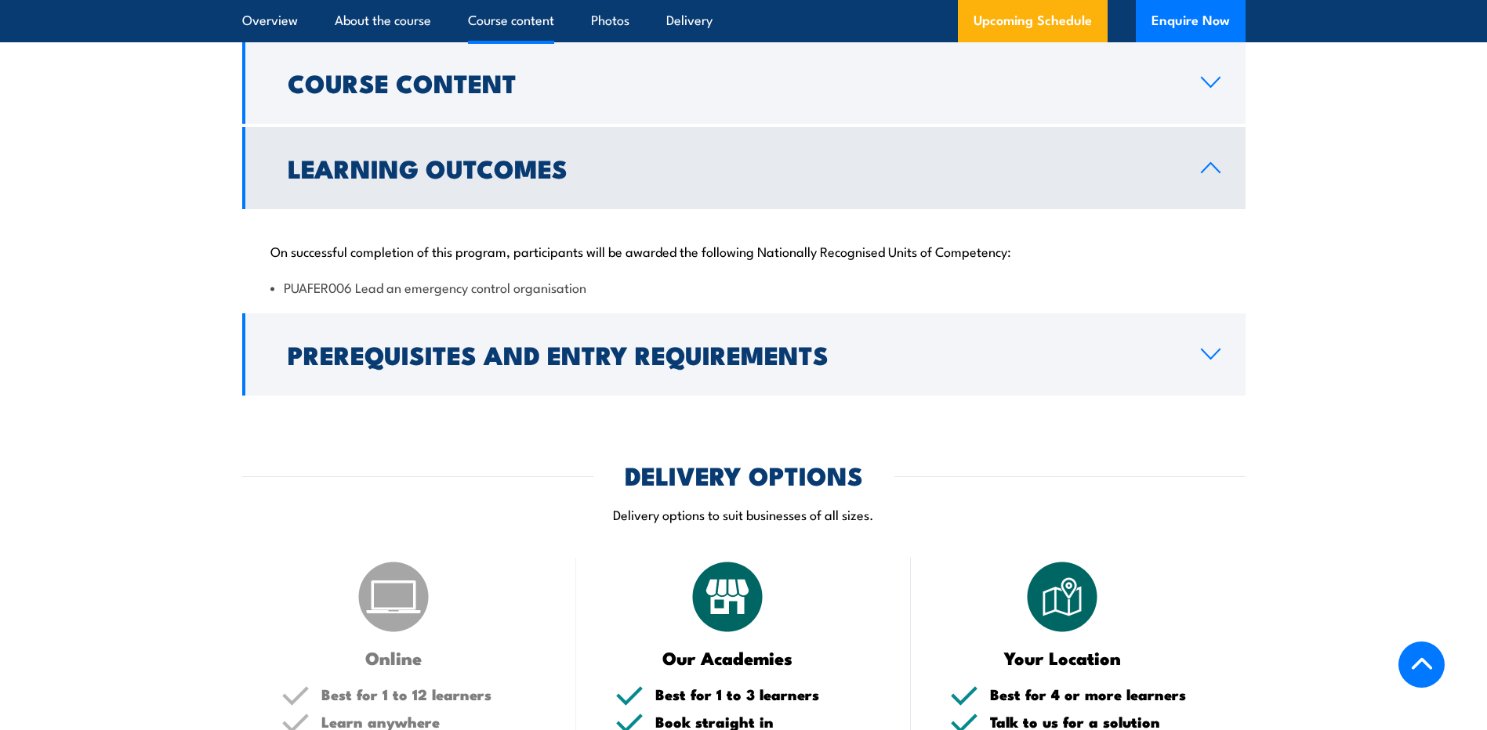
click at [1209, 178] on link "Learning Outcomes" at bounding box center [743, 168] width 1003 height 82
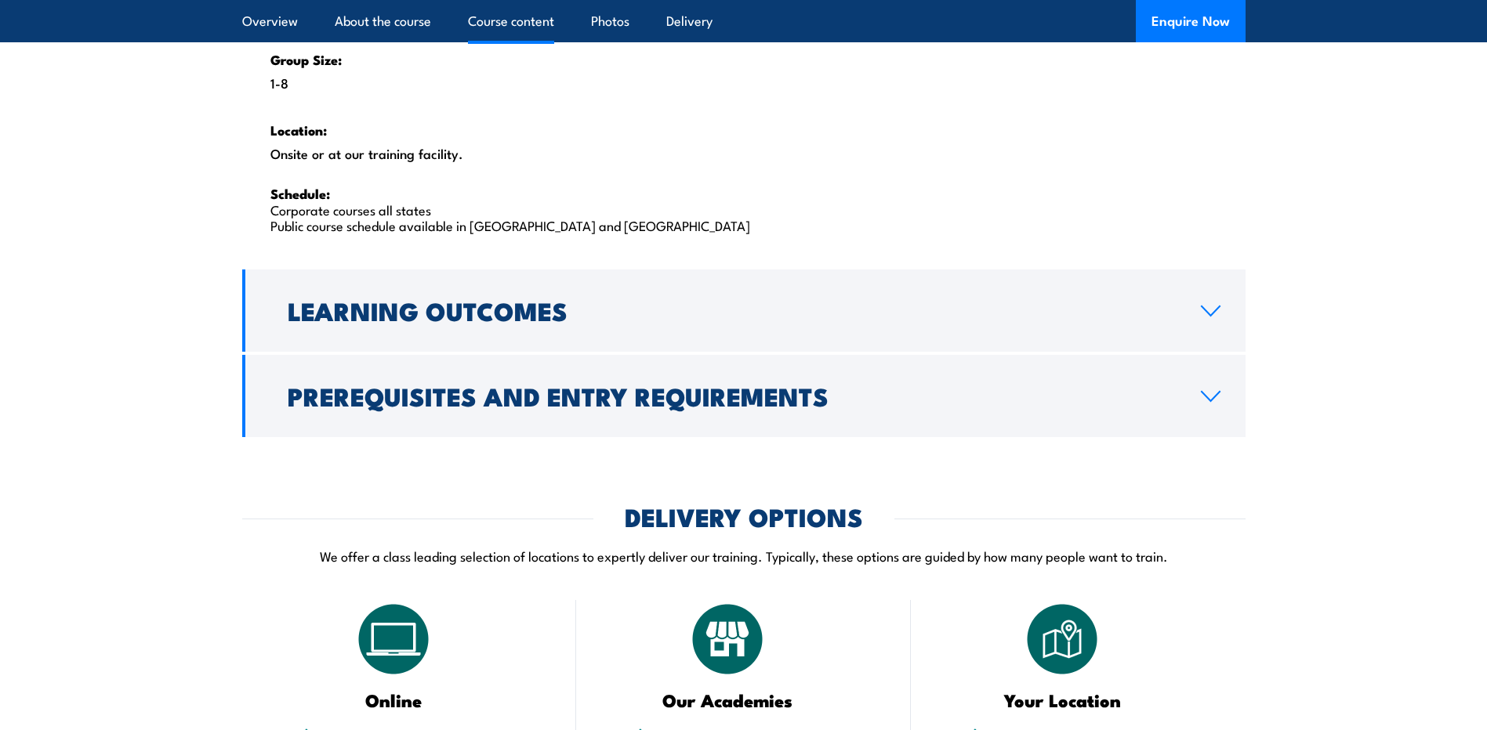
scroll to position [2665, 0]
